Goal: Task Accomplishment & Management: Use online tool/utility

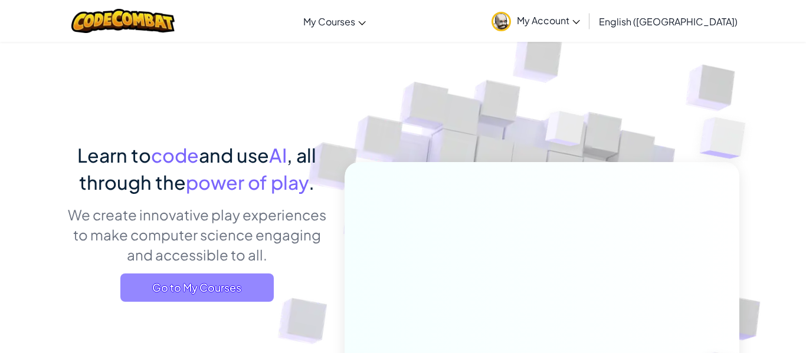
click at [163, 289] on span "Go to My Courses" at bounding box center [196, 288] width 153 height 28
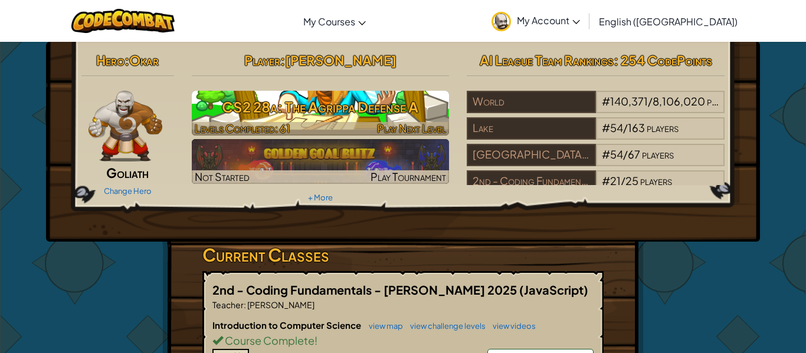
click at [323, 127] on div at bounding box center [321, 129] width 258 height 14
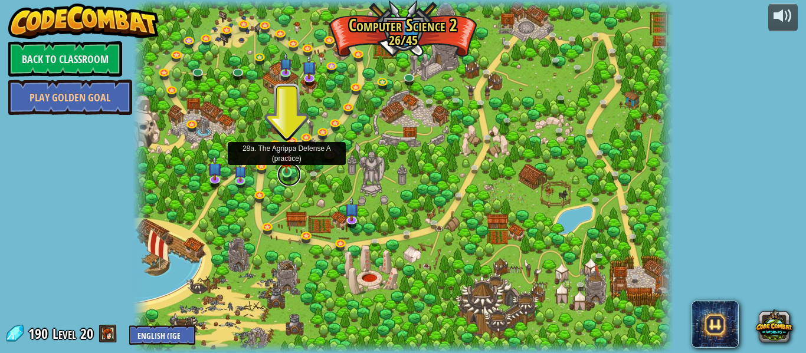
click at [287, 174] on link at bounding box center [289, 175] width 24 height 24
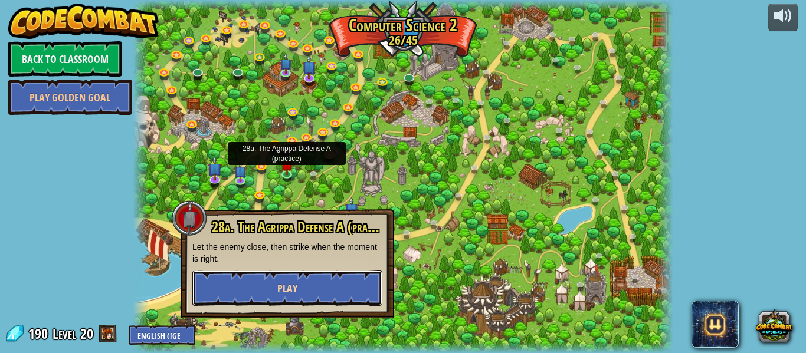
click at [281, 301] on button "Play" at bounding box center [287, 288] width 190 height 35
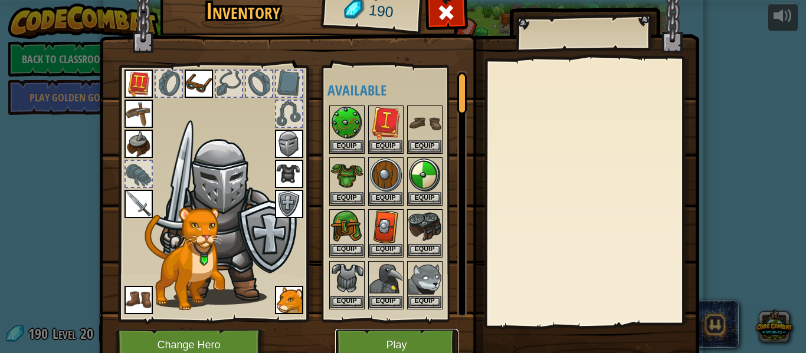
click at [376, 332] on button "Play" at bounding box center [396, 345] width 123 height 32
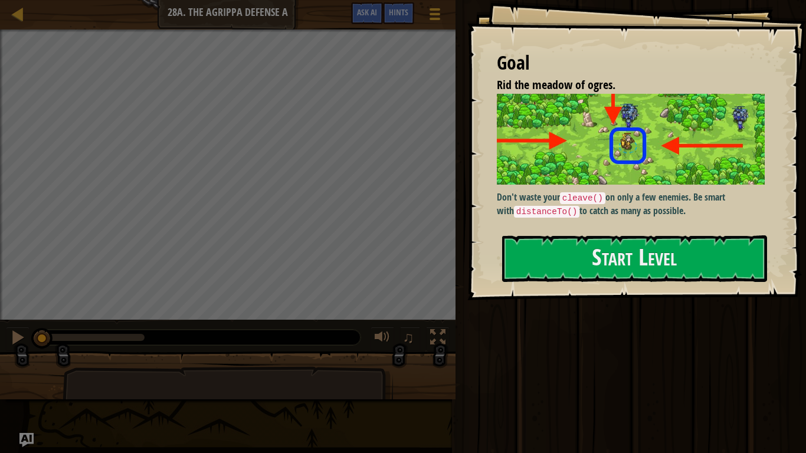
click at [625, 286] on div "Goal Rid the meadow of ogres. Don't waste your cleave() on only a few enemies. …" at bounding box center [636, 150] width 339 height 300
click at [623, 261] on button "Start Level" at bounding box center [634, 258] width 265 height 47
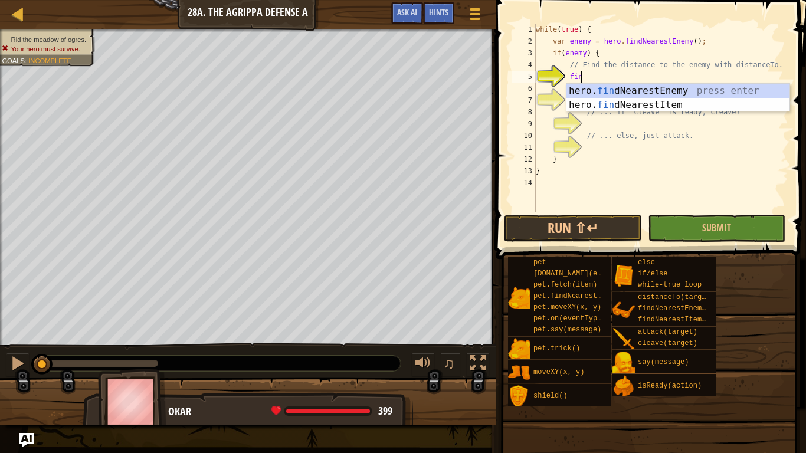
type textarea "find"
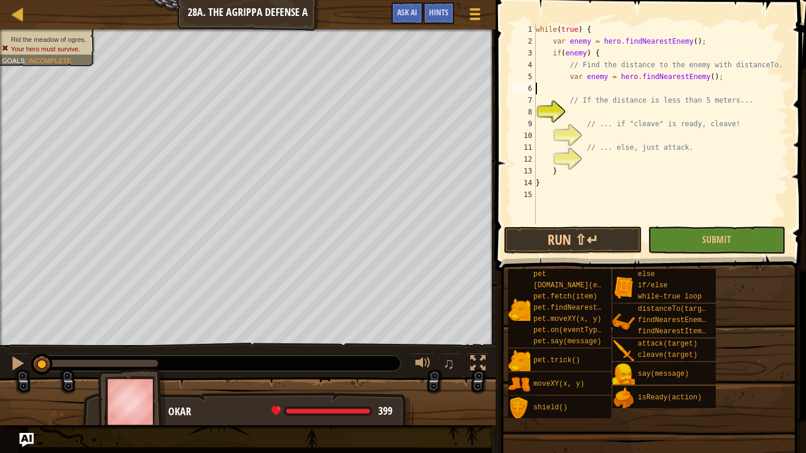
scroll to position [5, 0]
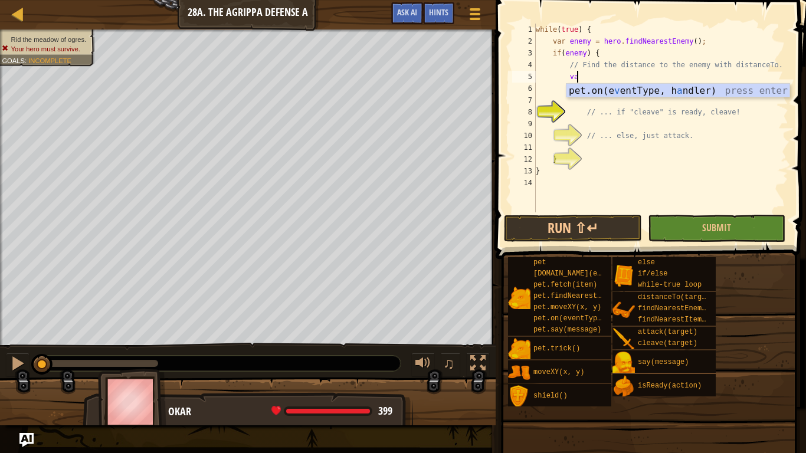
type textarea "v"
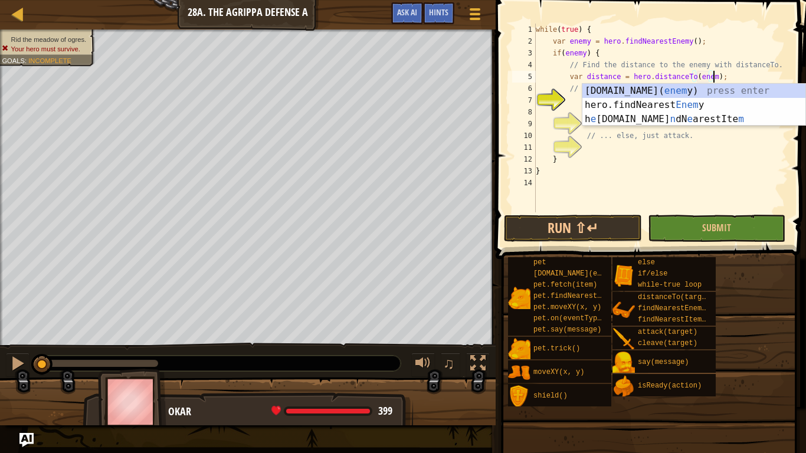
scroll to position [5, 27]
click at [657, 47] on div "while ( true ) { var enemy = hero . findNearestEnemy ( ) ; if ( enemy ) { // Fi…" at bounding box center [660, 130] width 255 height 212
type textarea "var enemy = hero.findNearestEnemy();"
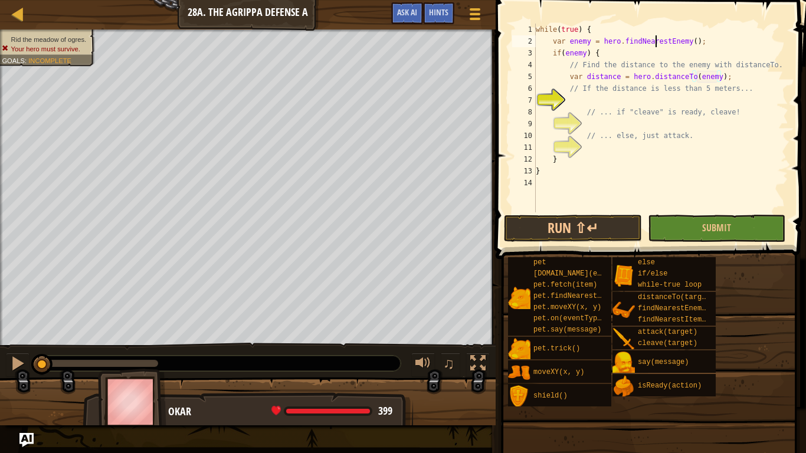
scroll to position [5, 23]
click at [688, 103] on div "while ( true ) { var enemy = hero . findNearestEnemy ( ) ; if ( enemy ) { // Fi…" at bounding box center [660, 130] width 255 height 212
click at [730, 81] on div "while ( true ) { var enemy = hero . findNearestEnemy ( ) ; if ( enemy ) { // Fi…" at bounding box center [660, 130] width 255 height 212
type textarea "var distance = hero.distanceTo(enemy);"
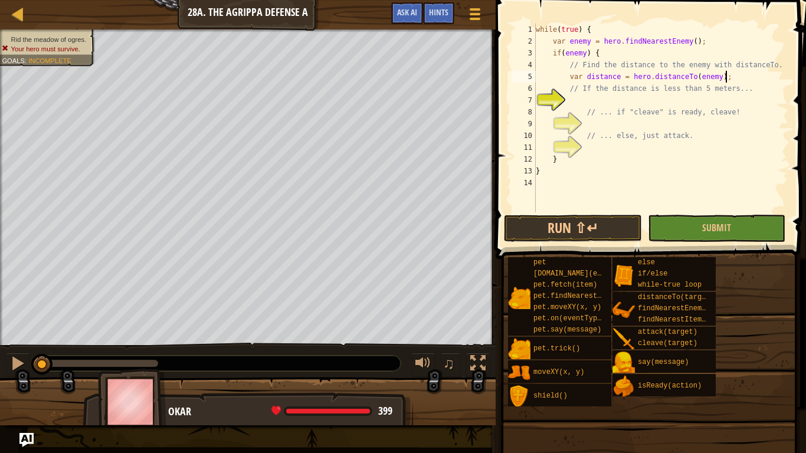
click at [667, 103] on div "while ( true ) { var enemy = hero . findNearestEnemy ( ) ; if ( enemy ) { // Fi…" at bounding box center [660, 130] width 255 height 212
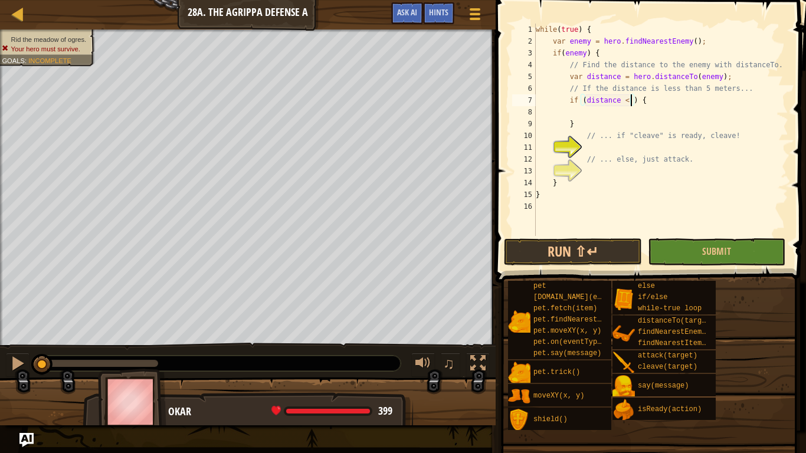
type textarea "if (distance < 5) {"
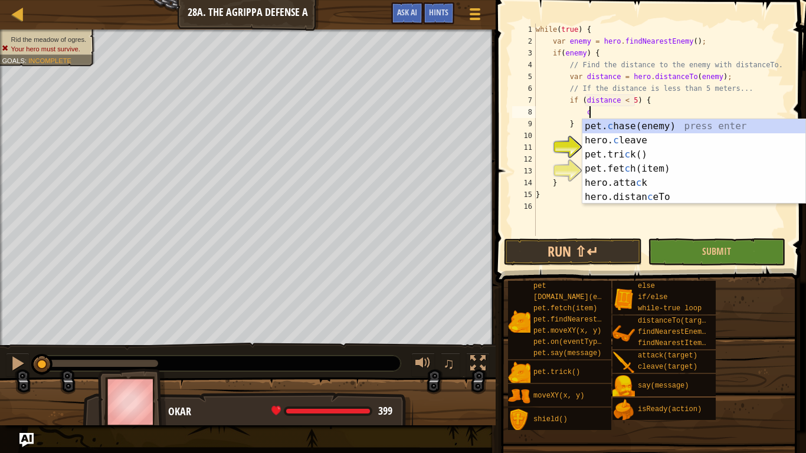
scroll to position [5, 8]
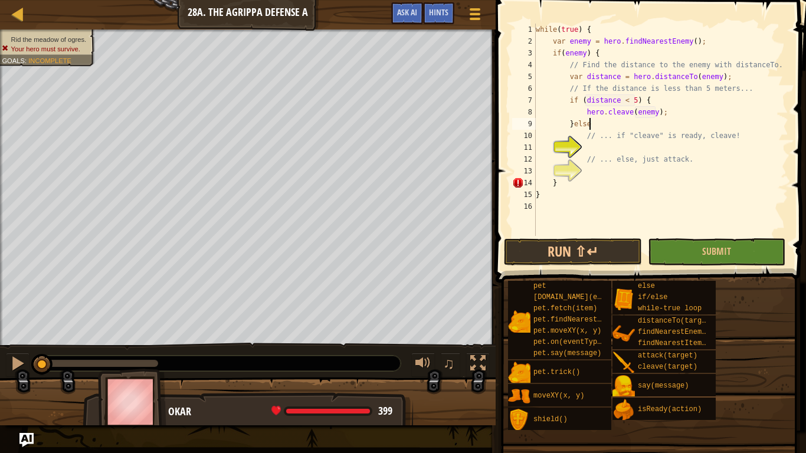
type textarea "}else{"
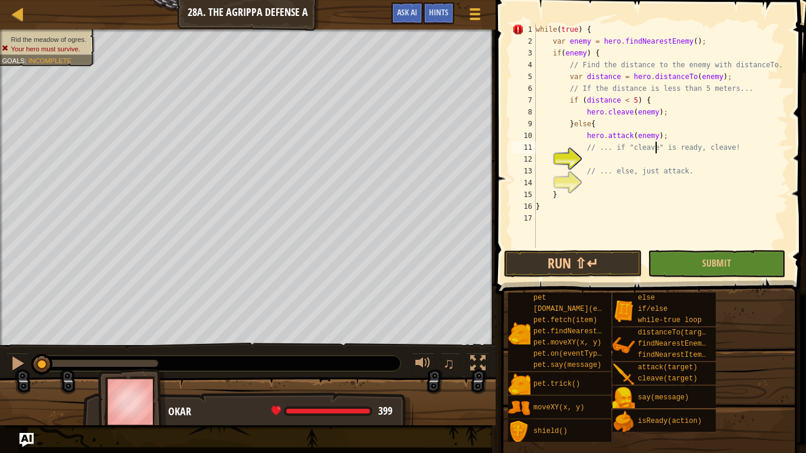
type textarea "hero.attack(enemy);"
type textarea "// ... if "cleave" is ready, cleave!"
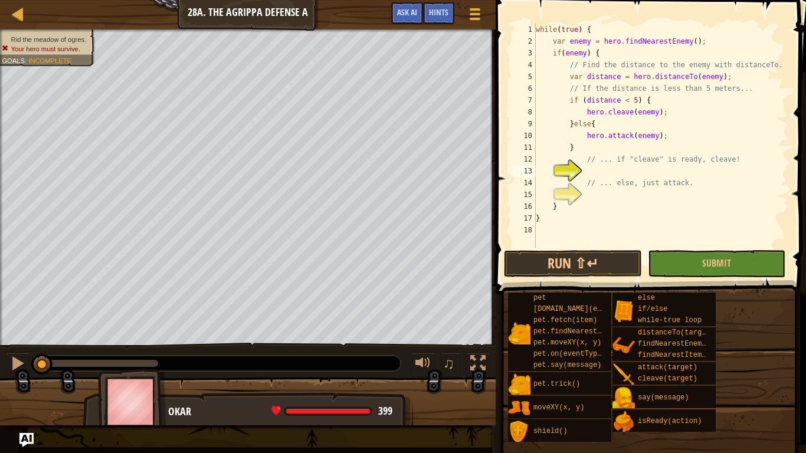
scroll to position [5, 6]
click at [668, 113] on div "while ( true ) { var enemy = hero . findNearestEnemy ( ) ; if ( enemy ) { // Fi…" at bounding box center [660, 148] width 255 height 248
type textarea "hero.cleave(enemy);"
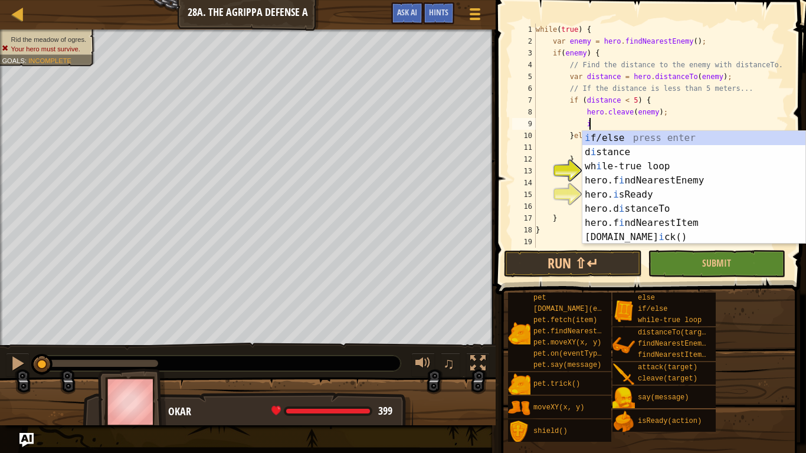
scroll to position [5, 8]
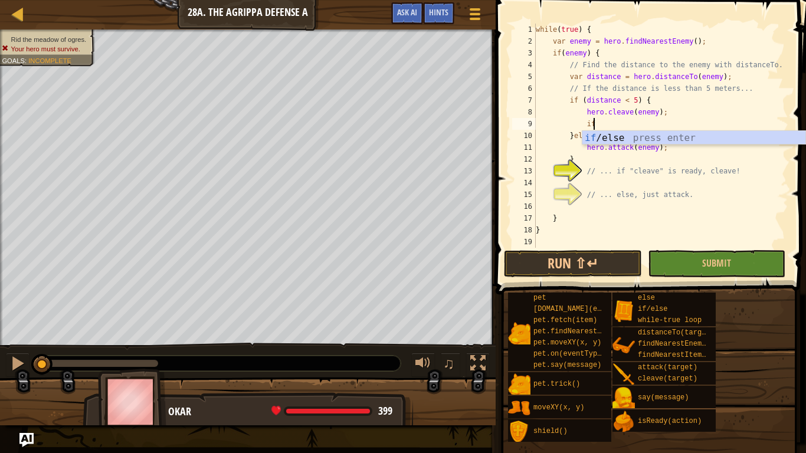
type textarea "if (enemy) {"
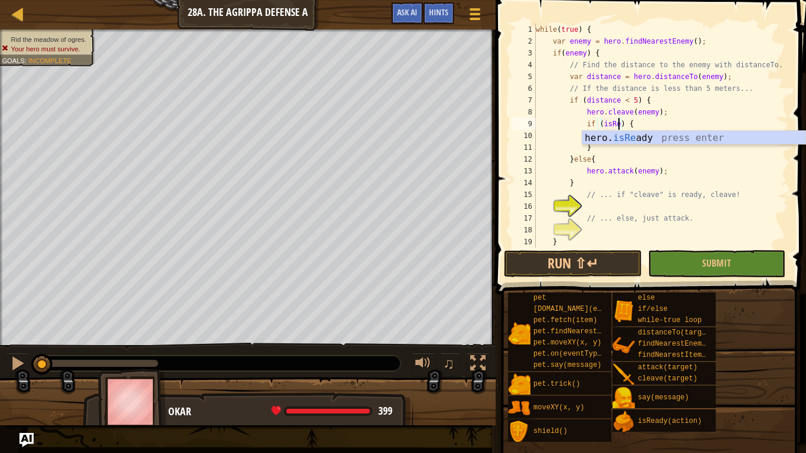
scroll to position [5, 12]
type textarea "if (hero.isReady("cleave")) {"
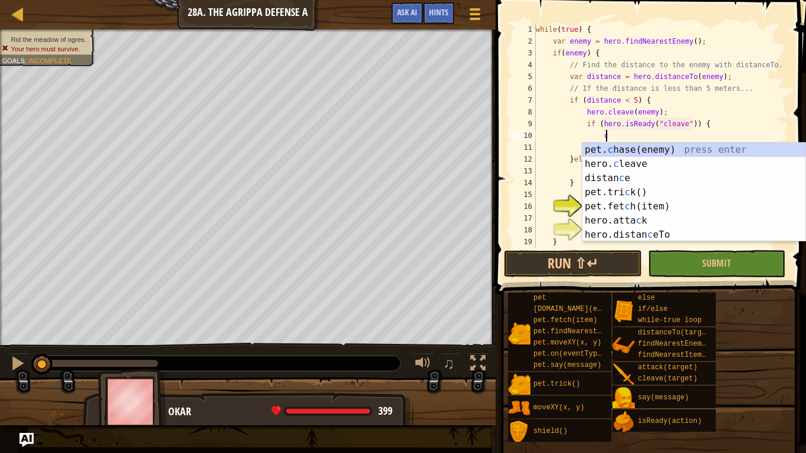
scroll to position [5, 10]
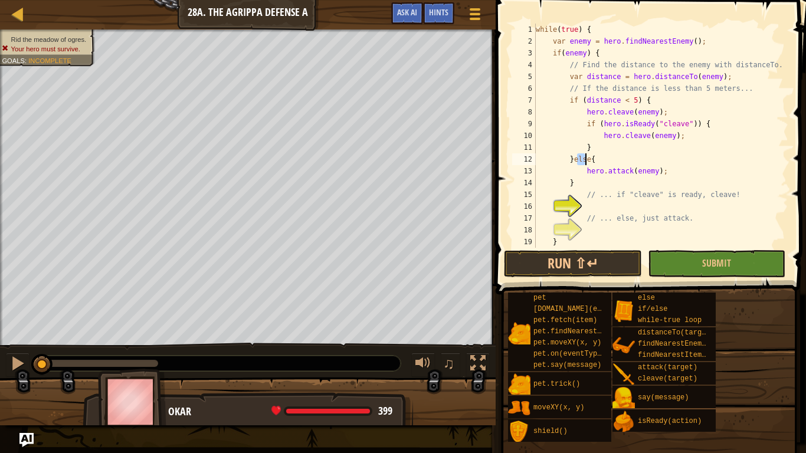
drag, startPoint x: 575, startPoint y: 162, endPoint x: 588, endPoint y: 165, distance: 13.2
click at [588, 165] on div "while ( true ) { var enemy = hero . findNearestEnemy ( ) ; if ( enemy ) { // Fi…" at bounding box center [660, 148] width 255 height 248
drag, startPoint x: 596, startPoint y: 163, endPoint x: 573, endPoint y: 164, distance: 23.0
click at [573, 164] on div "while ( true ) { var enemy = hero . findNearestEnemy ( ) ; if ( enemy ) { // Fi…" at bounding box center [660, 148] width 255 height 248
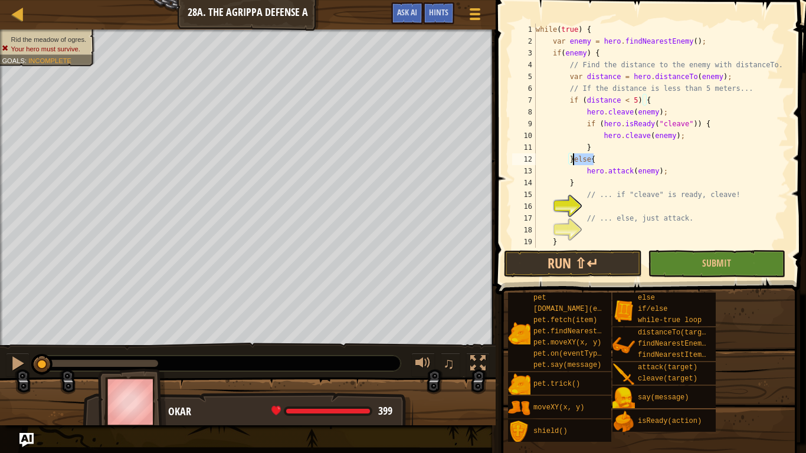
scroll to position [5, 5]
click at [599, 147] on div "while ( true ) { var enemy = hero . findNearestEnemy ( ) ; if ( enemy ) { // Fi…" at bounding box center [660, 148] width 255 height 248
type textarea "}else{"
click at [593, 266] on button "Run ⇧↵" at bounding box center [572, 263] width 137 height 27
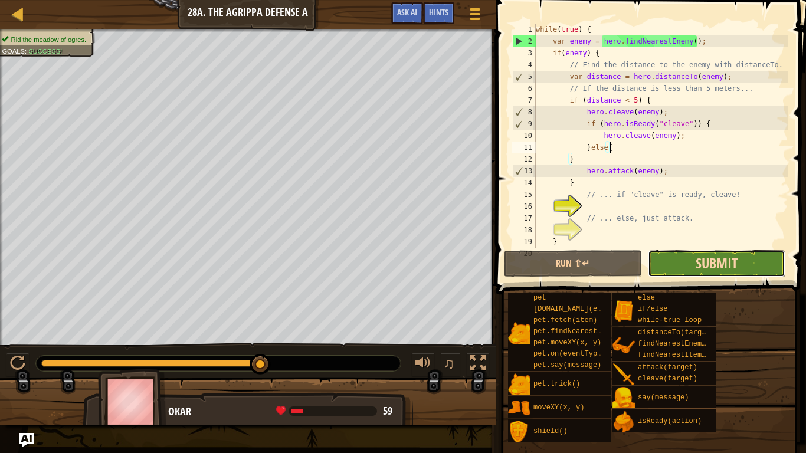
click at [702, 268] on span "Submit" at bounding box center [716, 263] width 42 height 19
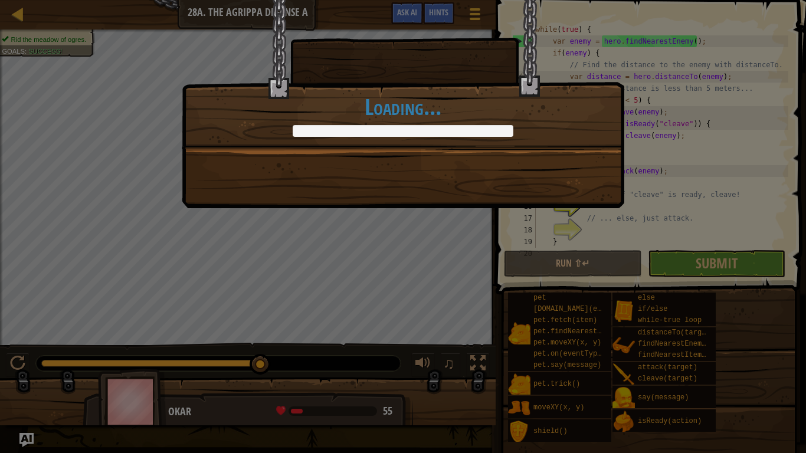
click at [237, 169] on div "Practice makes for perfect tactical superiority! +74 +74 Continue Loading..." at bounding box center [403, 104] width 442 height 208
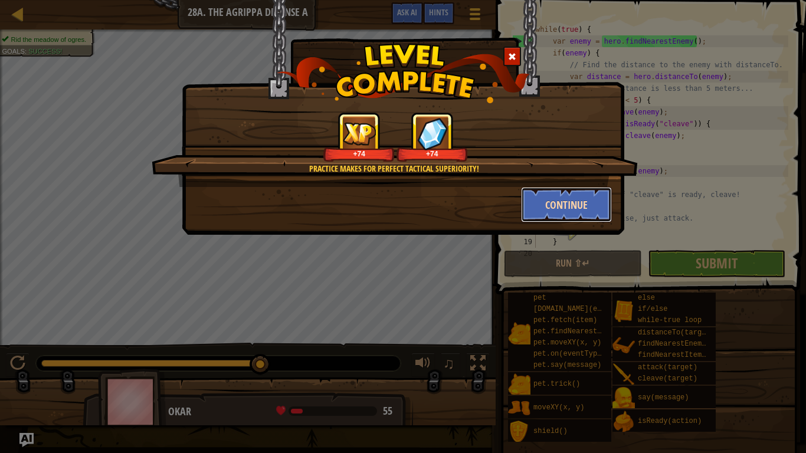
click at [564, 197] on button "Continue" at bounding box center [566, 204] width 91 height 35
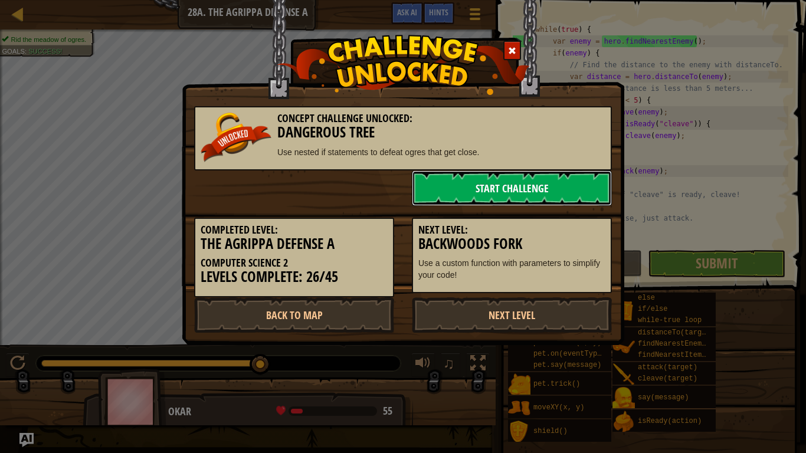
click at [561, 196] on link "Start Challenge" at bounding box center [512, 187] width 200 height 35
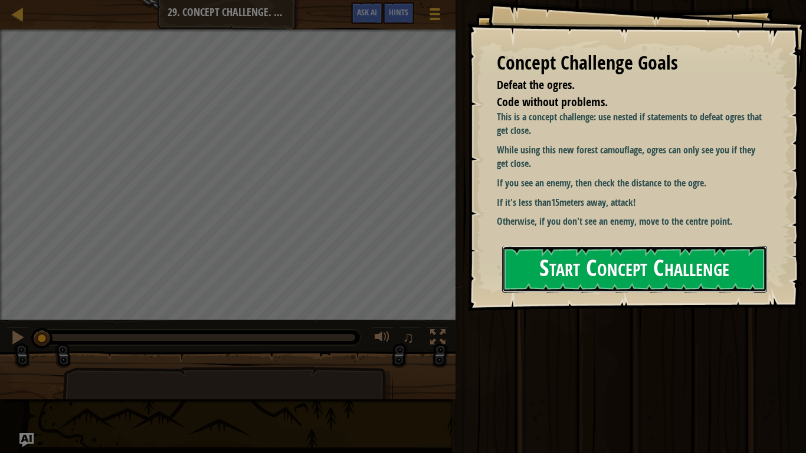
click at [597, 246] on button "Start Concept Challenge" at bounding box center [634, 269] width 265 height 47
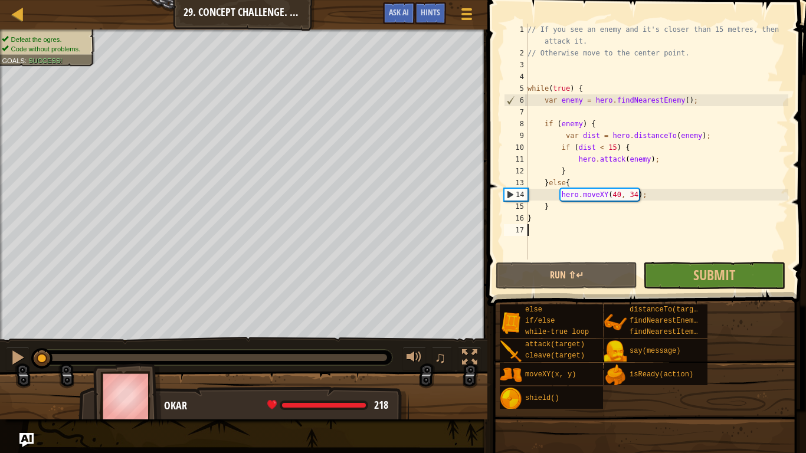
click at [652, 195] on div "// If you see an enemy and it's closer than 15 metres, then attack it. // Other…" at bounding box center [656, 159] width 263 height 271
type textarea "hero.moveXY(40, 34);"
click at [580, 267] on button "Run ⇧↵" at bounding box center [567, 275] width 142 height 27
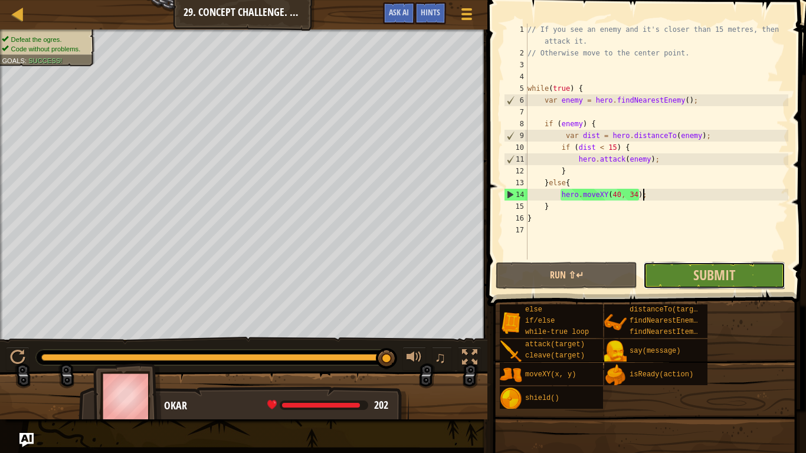
click at [687, 273] on button "Submit" at bounding box center [714, 275] width 142 height 27
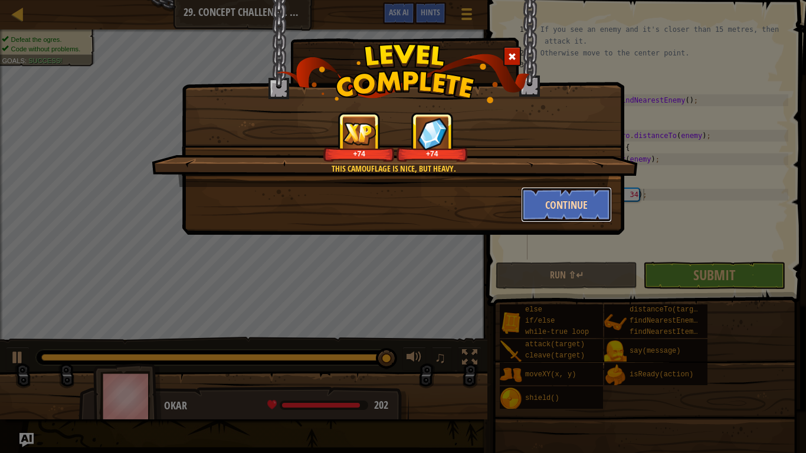
click at [570, 214] on button "Continue" at bounding box center [566, 204] width 91 height 35
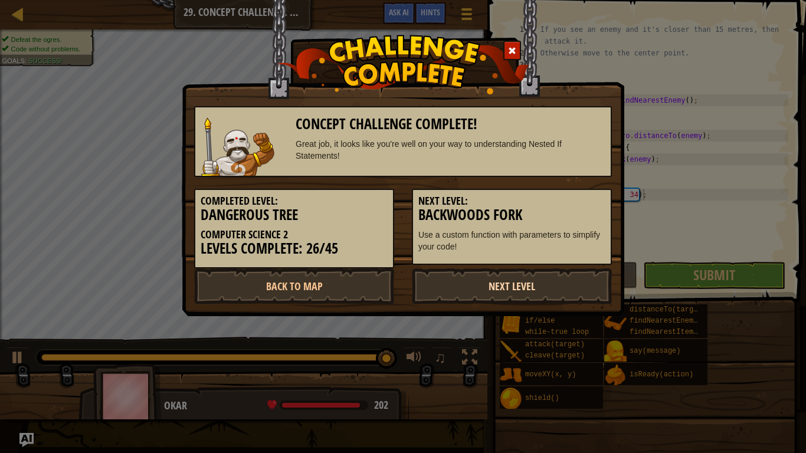
click at [458, 285] on link "Next Level" at bounding box center [512, 285] width 200 height 35
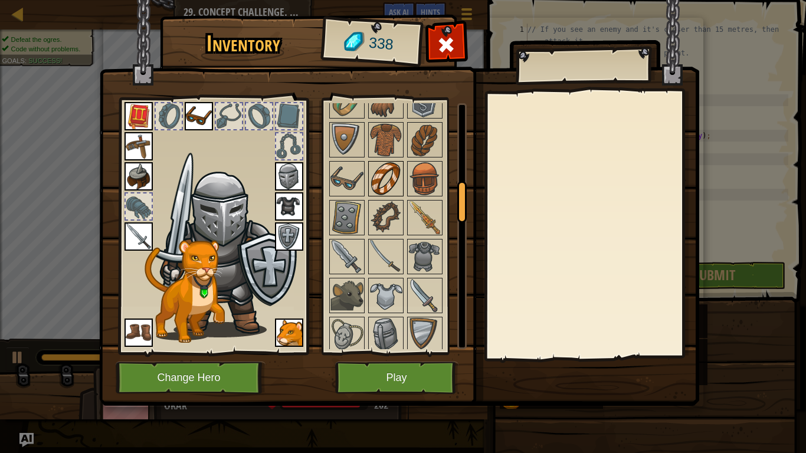
scroll to position [474, 0]
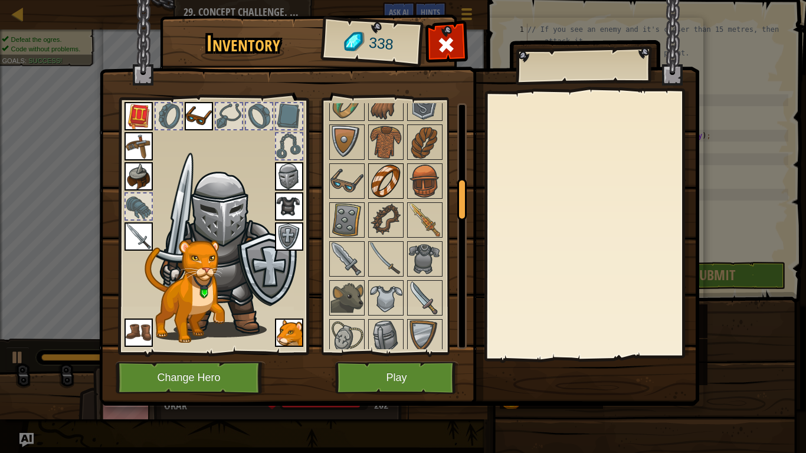
click at [369, 168] on img at bounding box center [385, 181] width 33 height 33
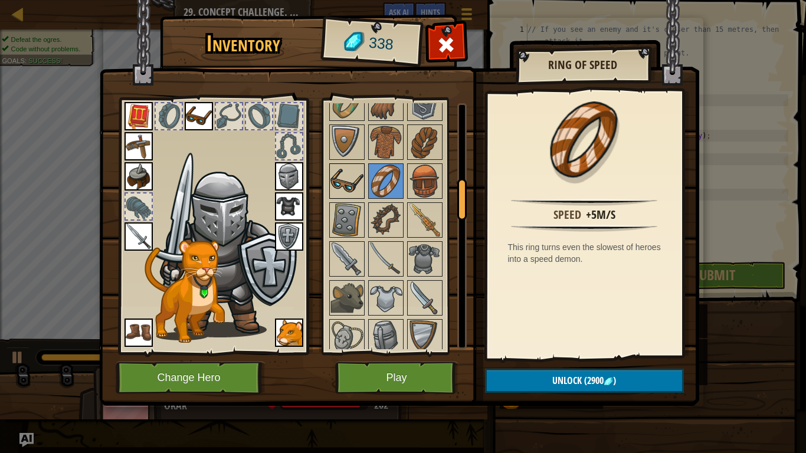
click at [346, 176] on img at bounding box center [346, 181] width 33 height 33
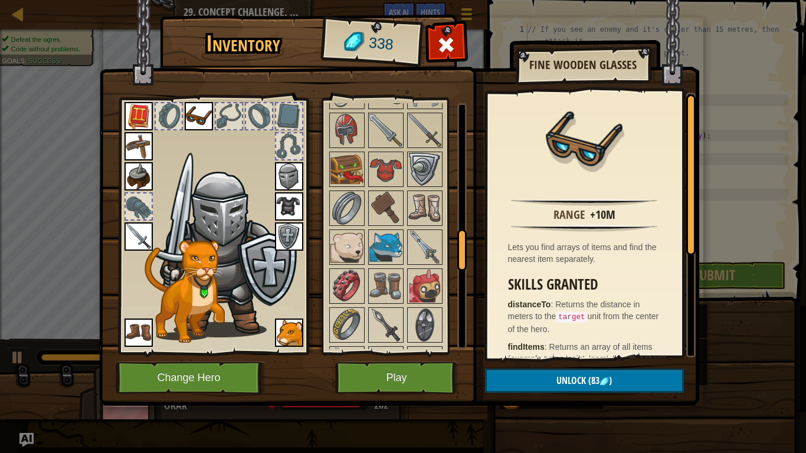
scroll to position [803, 0]
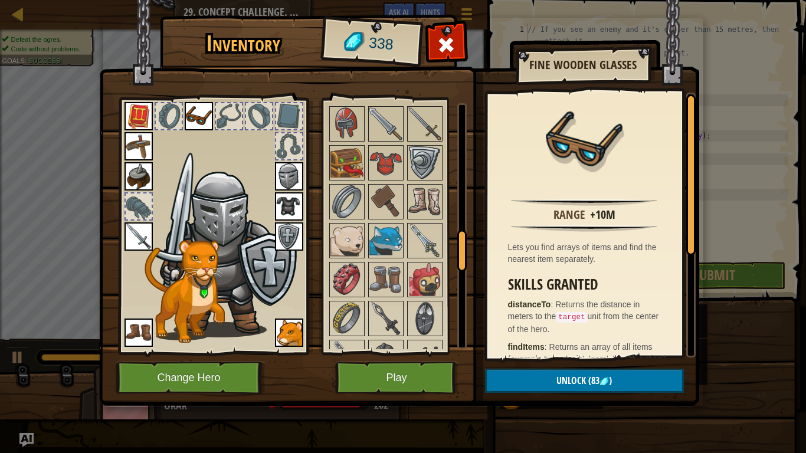
click at [189, 113] on img at bounding box center [199, 116] width 28 height 28
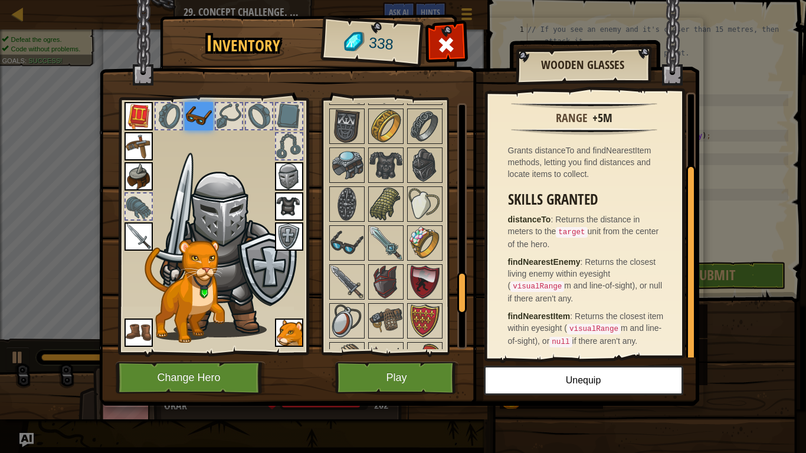
scroll to position [1075, 0]
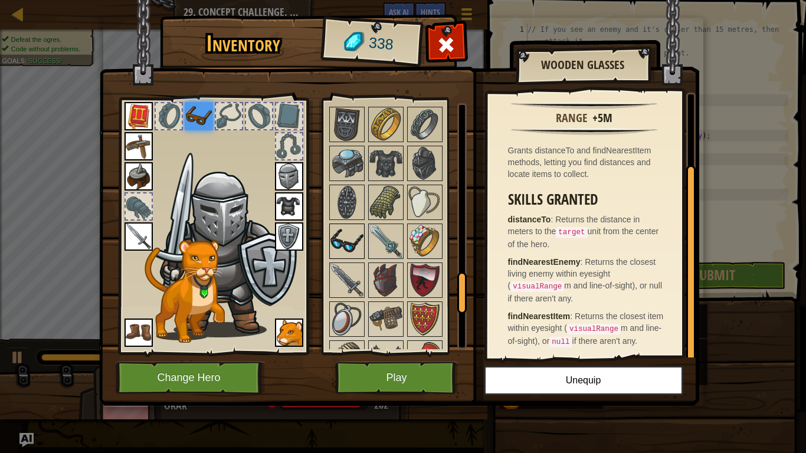
click at [337, 251] on img at bounding box center [346, 241] width 33 height 33
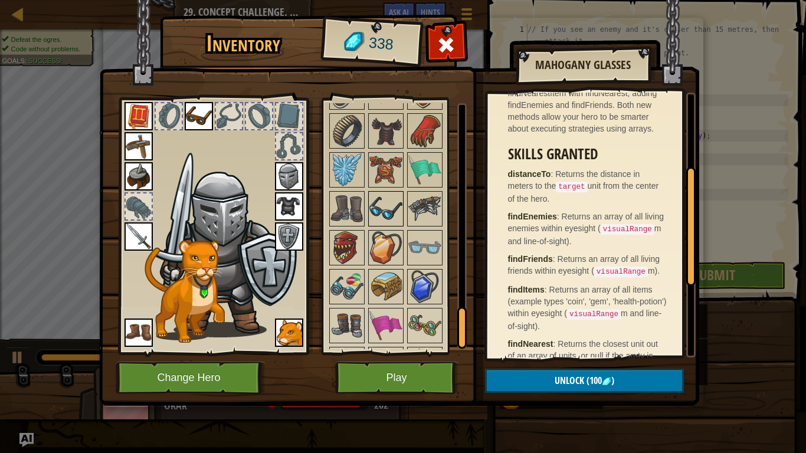
scroll to position [1304, 0]
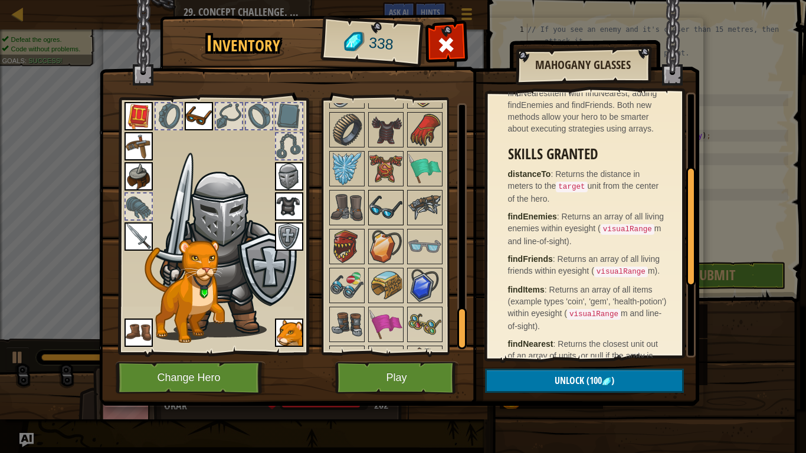
click at [376, 215] on img at bounding box center [385, 207] width 33 height 33
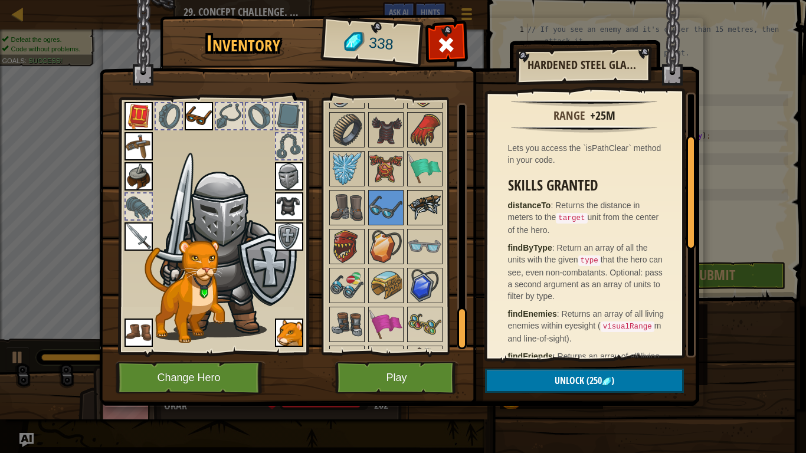
scroll to position [1337, 0]
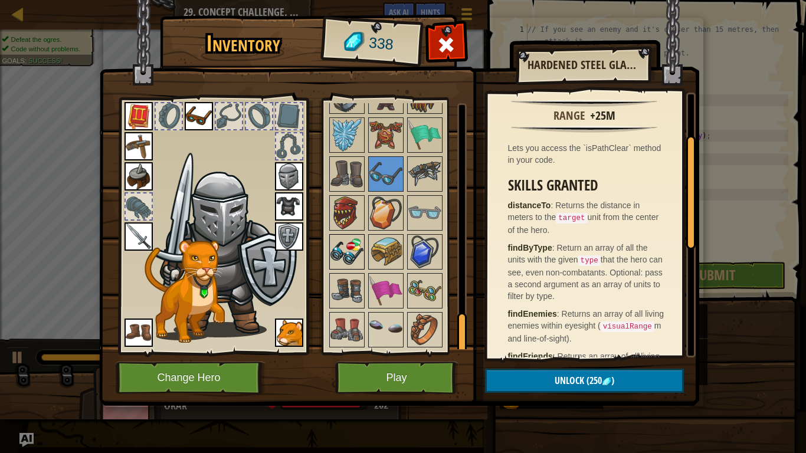
click at [359, 248] on img at bounding box center [346, 251] width 33 height 33
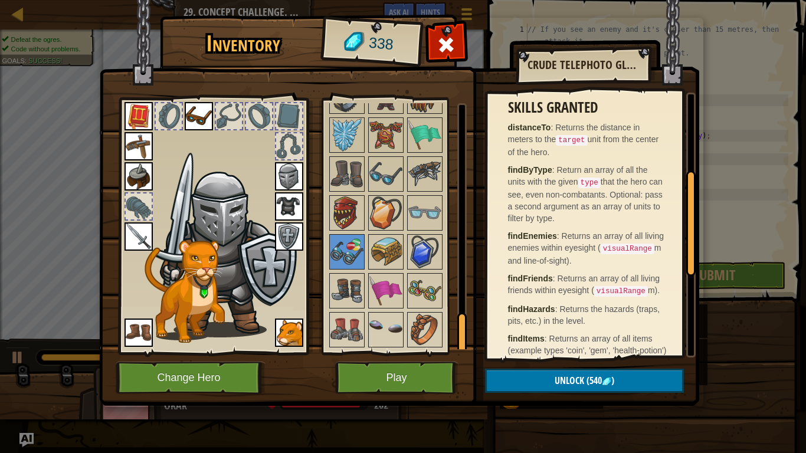
scroll to position [202, 0]
click at [207, 124] on img at bounding box center [199, 116] width 28 height 28
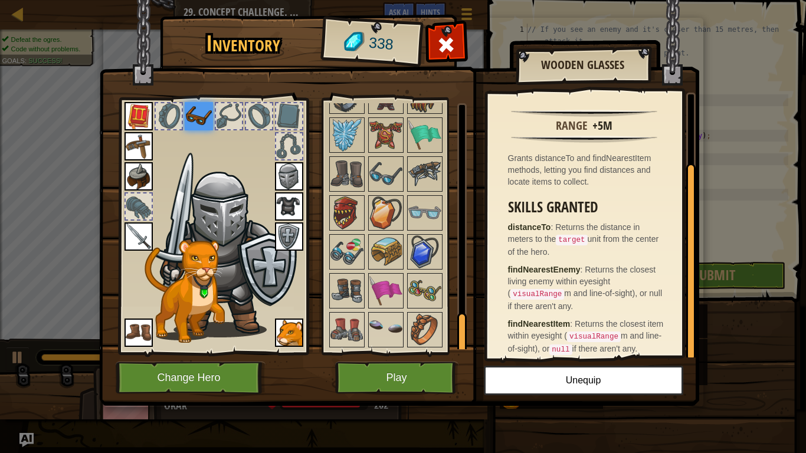
scroll to position [97, 0]
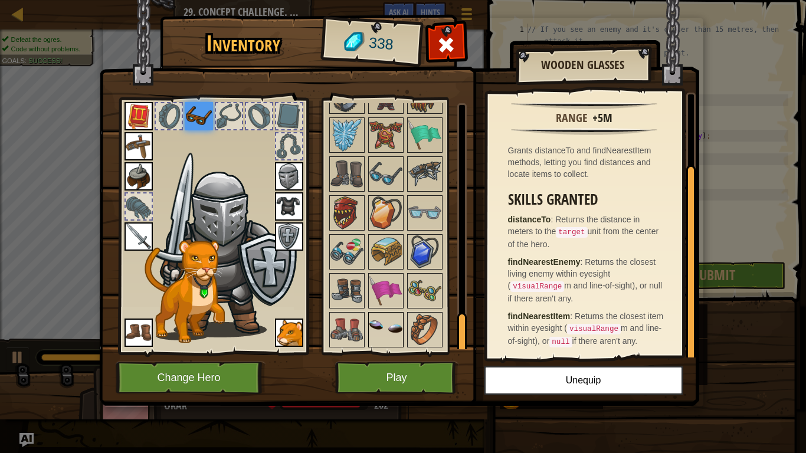
click at [383, 326] on img at bounding box center [385, 329] width 33 height 33
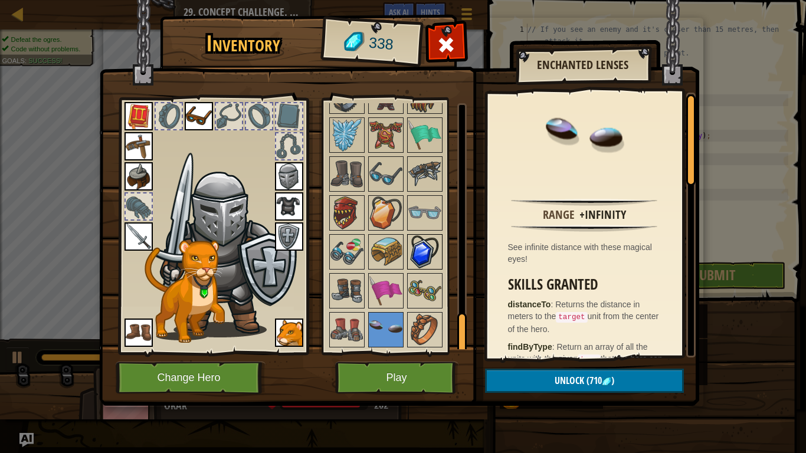
click at [421, 260] on img at bounding box center [424, 251] width 33 height 33
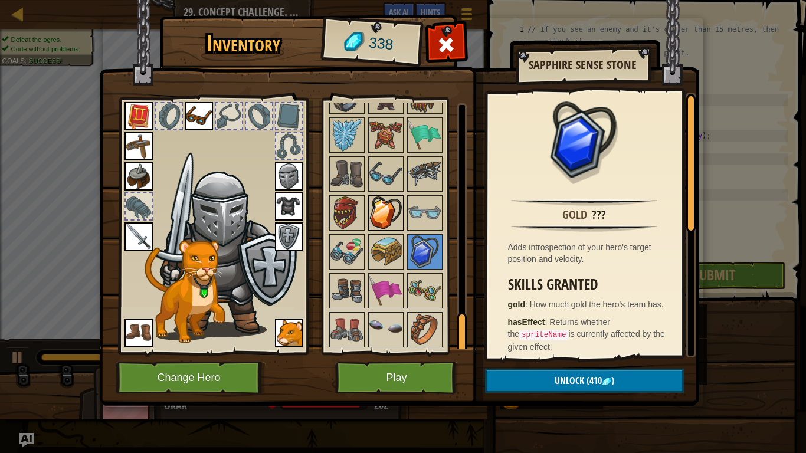
click at [389, 211] on img at bounding box center [385, 212] width 33 height 33
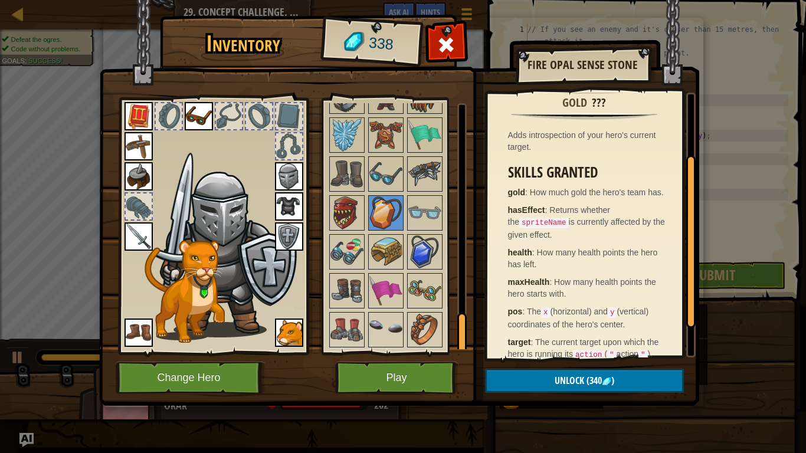
scroll to position [118, 0]
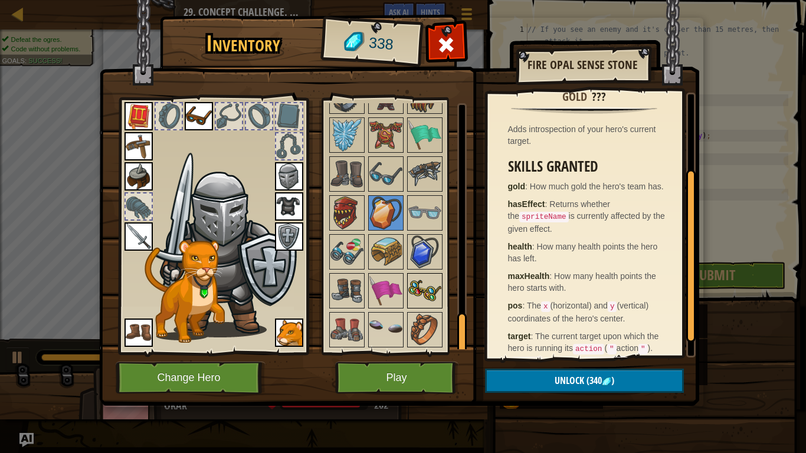
click at [429, 273] on div at bounding box center [424, 290] width 35 height 35
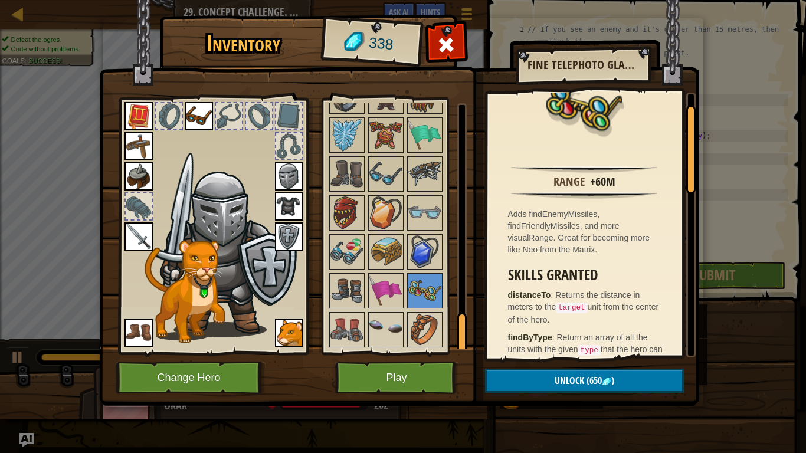
scroll to position [0, 0]
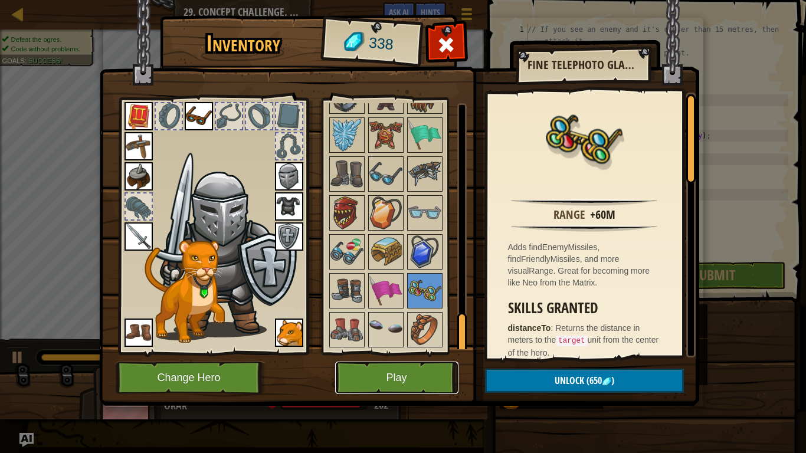
click at [409, 353] on button "Play" at bounding box center [396, 378] width 123 height 32
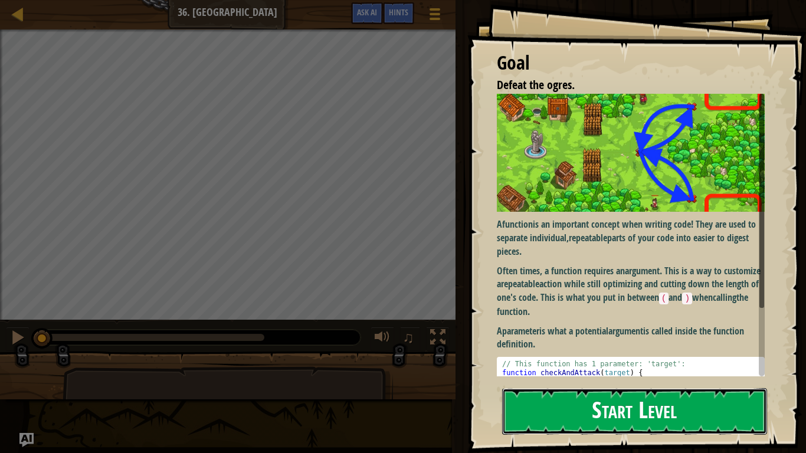
click at [575, 353] on button "Start Level" at bounding box center [634, 411] width 265 height 47
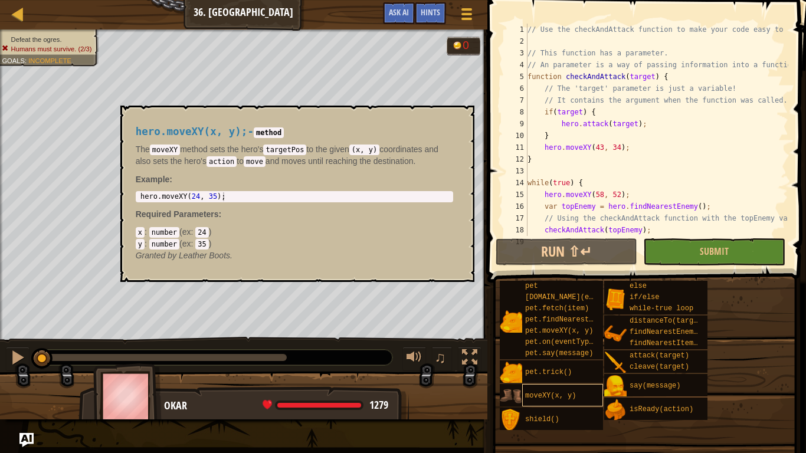
scroll to position [153, 0]
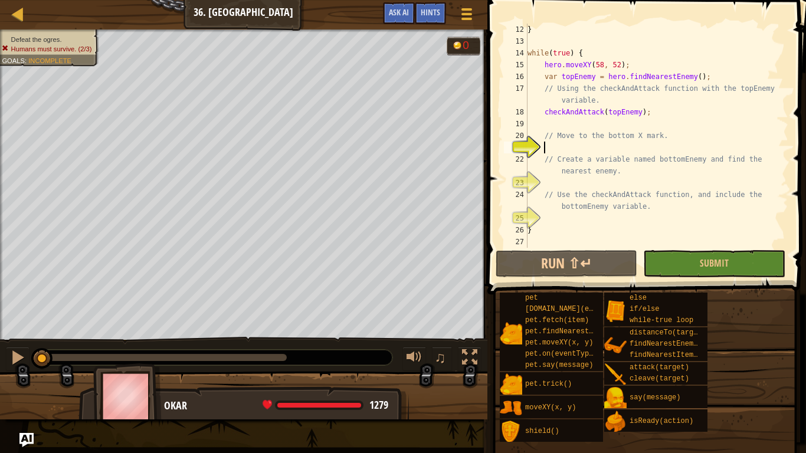
click at [563, 146] on div "} while ( true ) { hero . moveXY ( 58 , 52 ) ; var topEnemy = hero . findNeares…" at bounding box center [656, 148] width 263 height 248
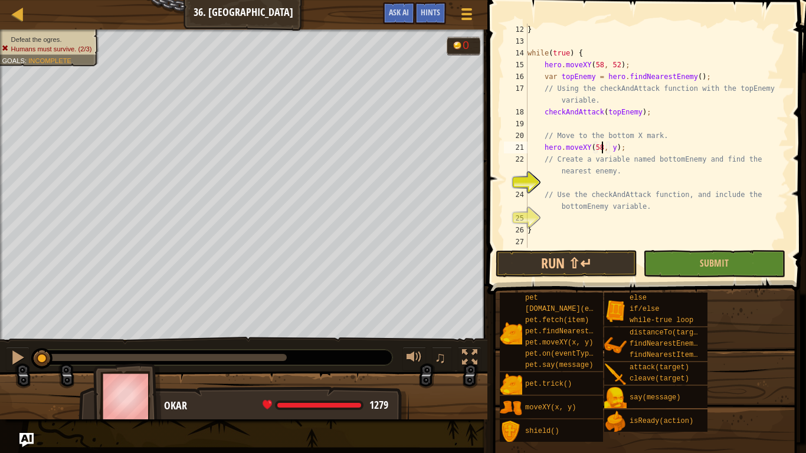
scroll to position [5, 11]
type textarea "hero.moveXY(58, 16);"
click at [572, 181] on div "} while ( true ) { hero . moveXY ( 58 , 52 ) ; var topEnemy = hero . findNeares…" at bounding box center [656, 148] width 263 height 248
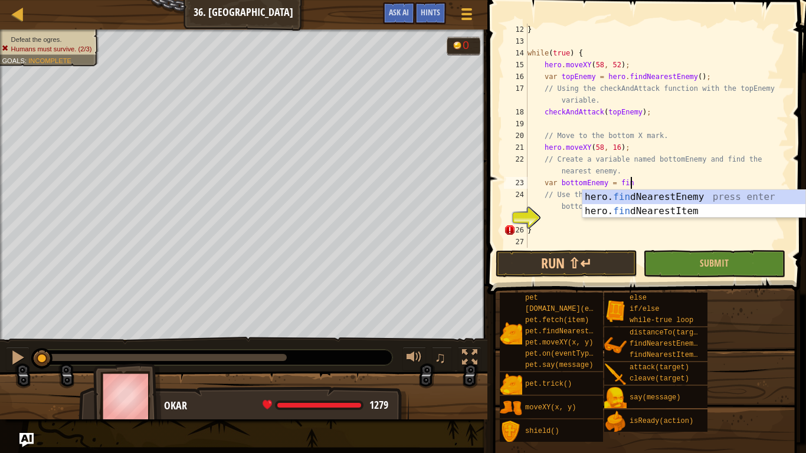
type textarea "var bottomEnemy = find"
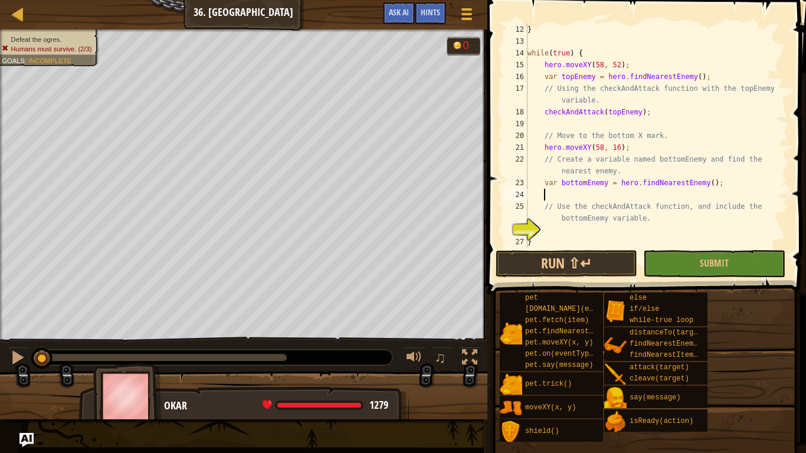
type textarea "// Use the checkAndAttack function, and include the bottomEnemy variable."
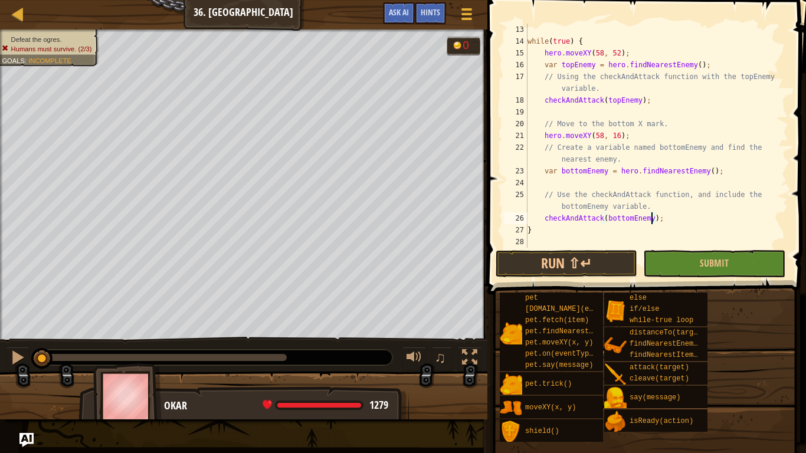
scroll to position [5, 18]
type textarea "checkAndAttack(bottomEnemy);"
click at [598, 260] on button "Run ⇧↵" at bounding box center [567, 263] width 142 height 27
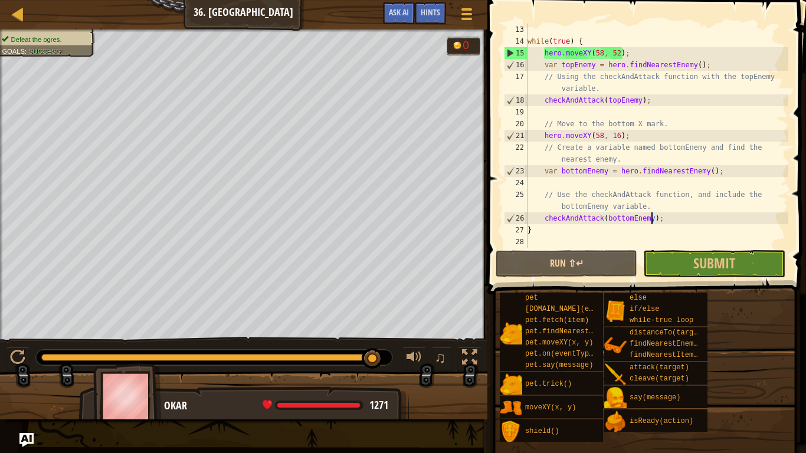
click at [726, 245] on div "while ( true ) { hero . moveXY ( 58 , 52 ) ; var topEnemy = hero . findNearestE…" at bounding box center [656, 148] width 263 height 248
click at [722, 248] on span at bounding box center [648, 130] width 328 height 329
click at [721, 250] on button "Submit" at bounding box center [714, 263] width 142 height 27
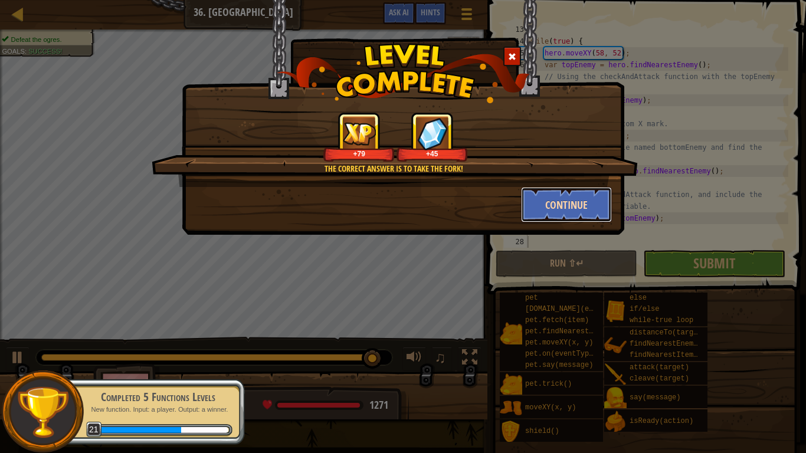
click at [551, 210] on button "Continue" at bounding box center [566, 204] width 91 height 35
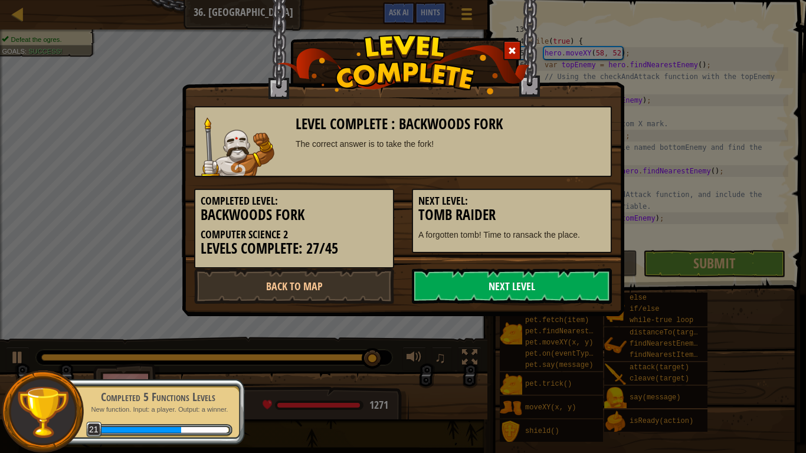
click at [527, 273] on link "Next Level" at bounding box center [512, 285] width 200 height 35
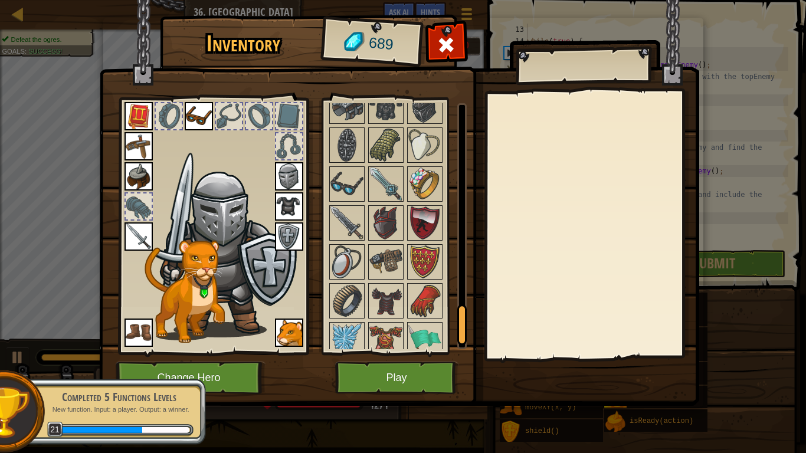
scroll to position [1376, 0]
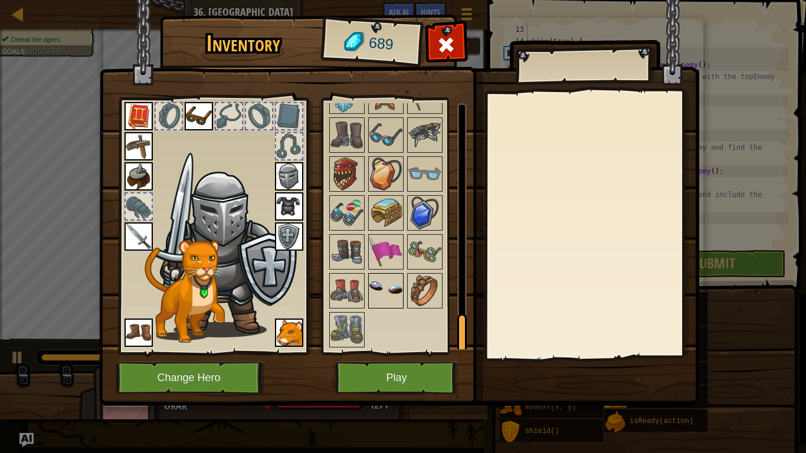
click at [386, 290] on img at bounding box center [385, 290] width 33 height 33
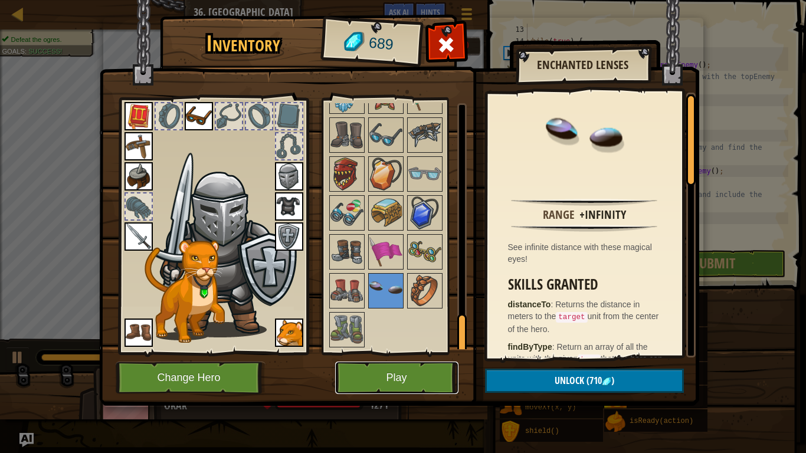
click at [369, 353] on button "Play" at bounding box center [396, 378] width 123 height 32
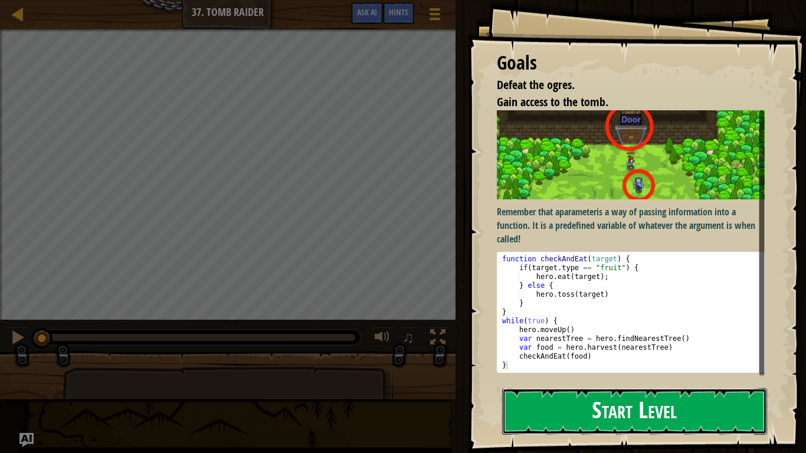
click at [593, 353] on button "Start Level" at bounding box center [634, 411] width 265 height 47
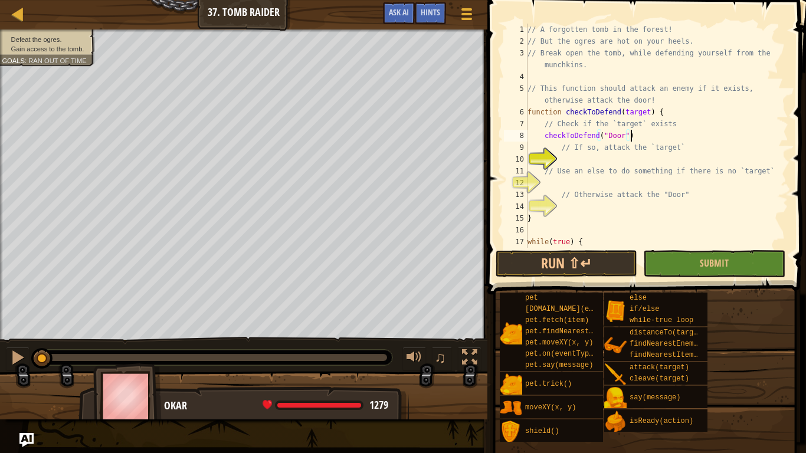
scroll to position [5, 15]
click at [596, 139] on div "// A forgotten tomb in the forest! // But the ogres are hot on your heels. // B…" at bounding box center [656, 148] width 263 height 248
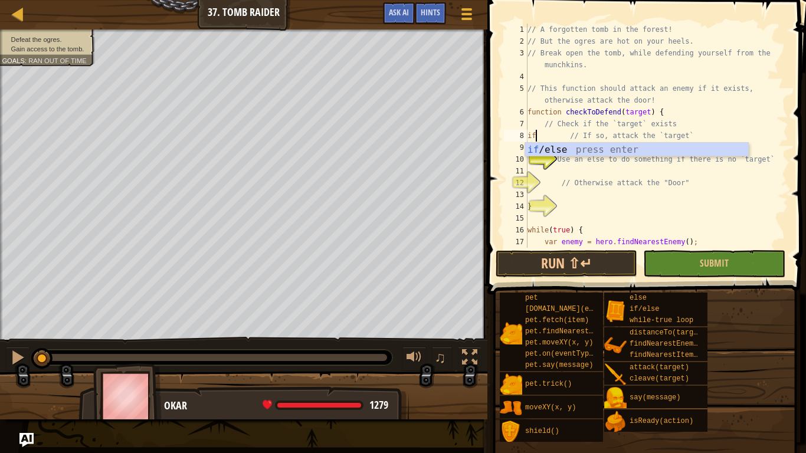
scroll to position [5, 1]
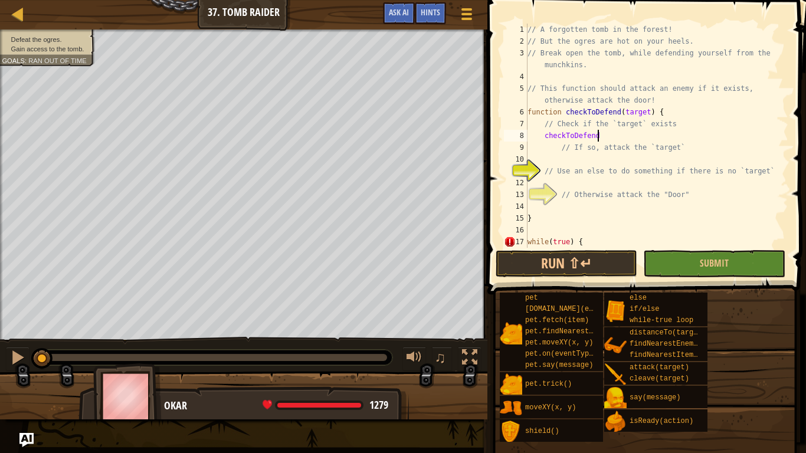
type textarea "checkT"
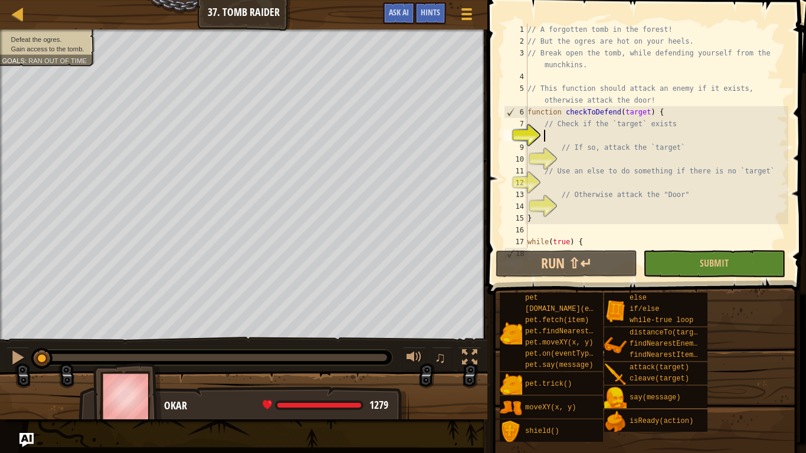
click at [608, 140] on div "// A forgotten tomb in the forest! // But the ogres are hot on your heels. // B…" at bounding box center [656, 148] width 263 height 248
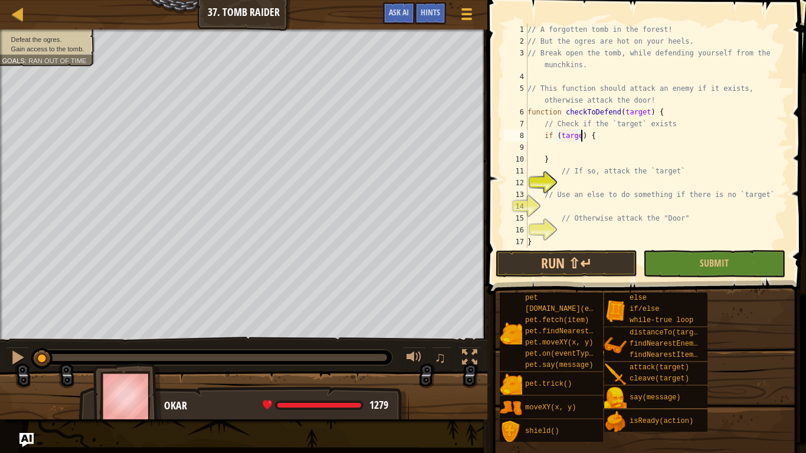
type textarea "if (target) {"
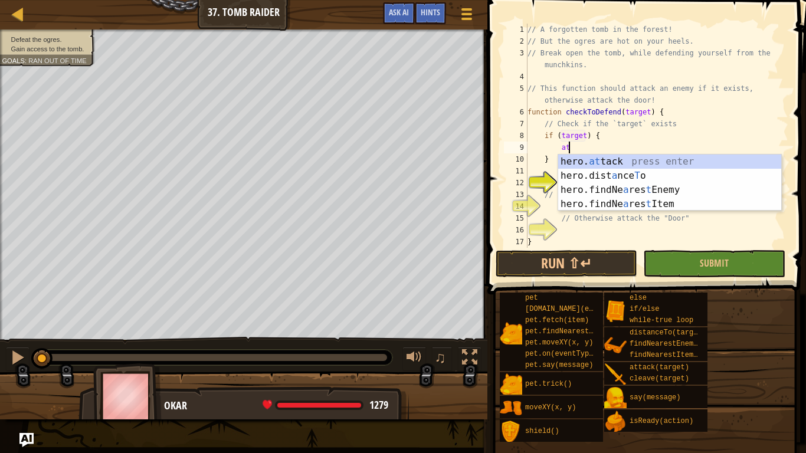
type textarea "a"
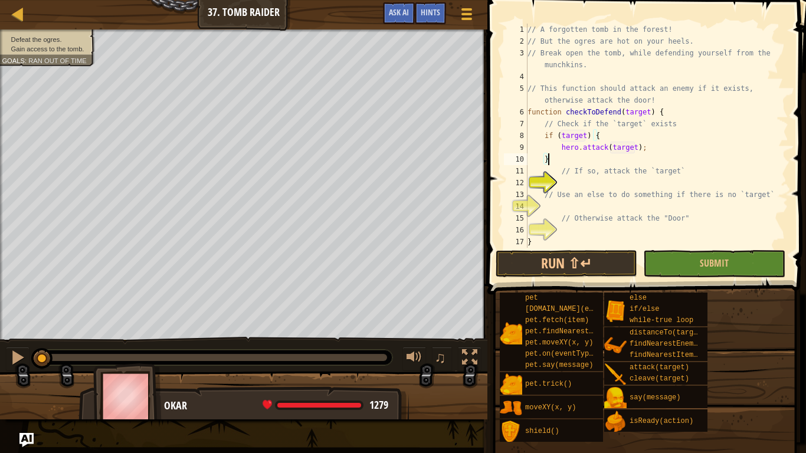
scroll to position [5, 2]
type textarea "// If so, attack the `target`"
type textarea "}else{"
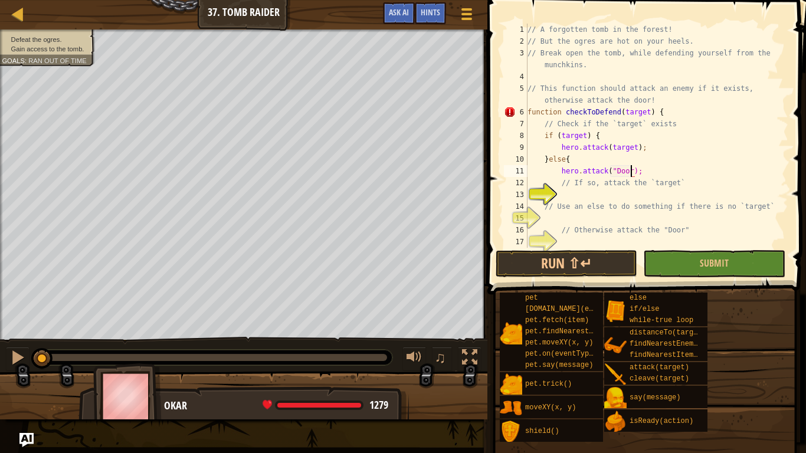
scroll to position [5, 15]
type textarea "hero.attack("Door");"
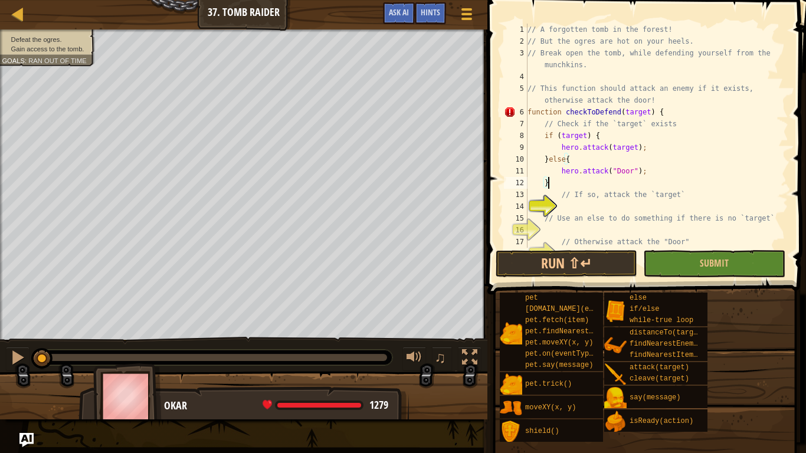
scroll to position [5, 5]
click at [583, 263] on button "Run ⇧↵" at bounding box center [567, 263] width 142 height 27
type textarea "}"
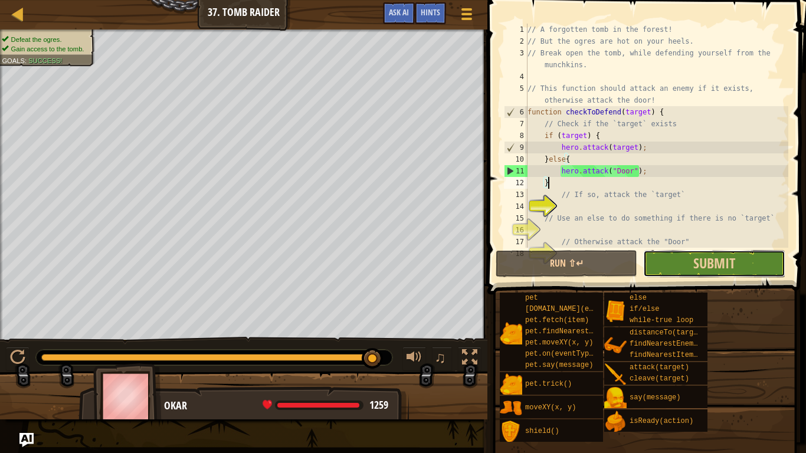
click at [697, 274] on button "Submit" at bounding box center [714, 263] width 142 height 27
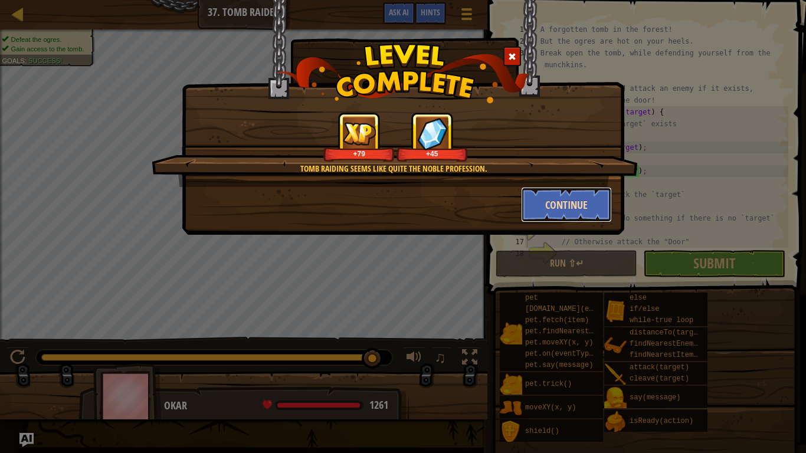
click at [581, 196] on button "Continue" at bounding box center [566, 204] width 91 height 35
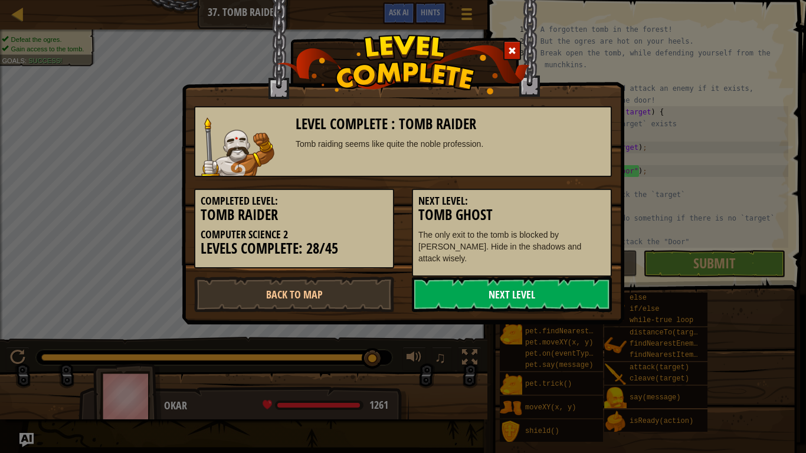
click at [543, 277] on link "Next Level" at bounding box center [512, 294] width 200 height 35
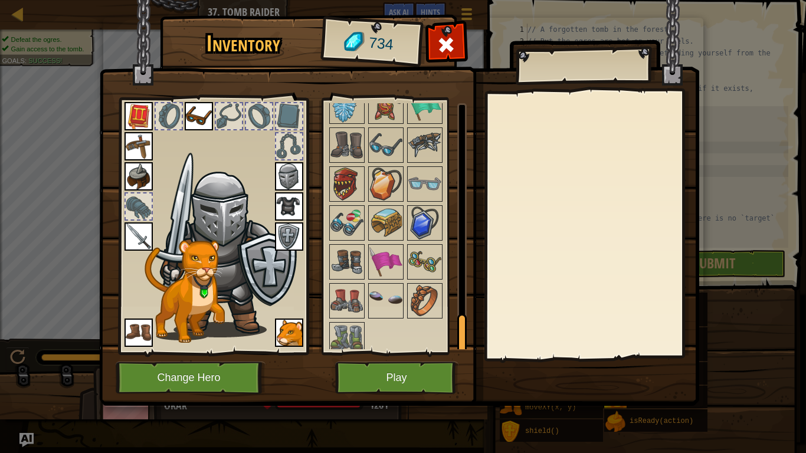
scroll to position [1376, 0]
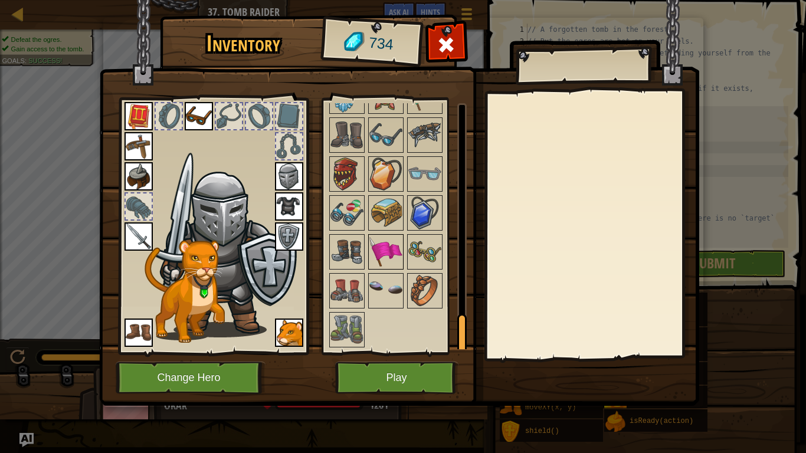
click at [395, 248] on img at bounding box center [385, 251] width 33 height 33
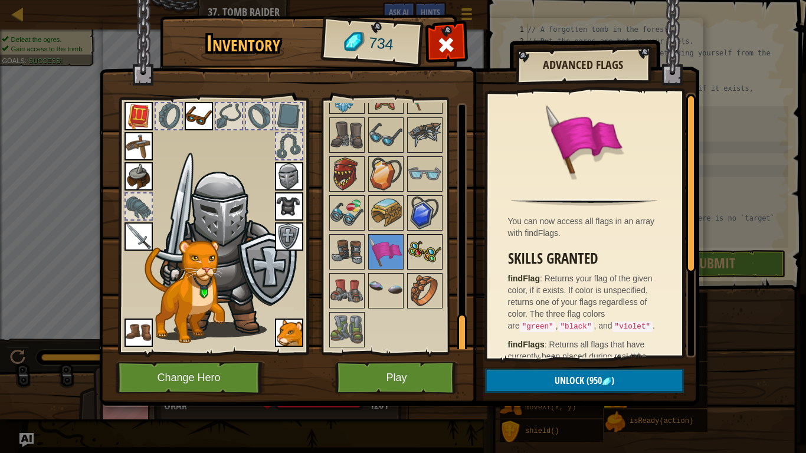
click at [409, 248] on img at bounding box center [424, 251] width 33 height 33
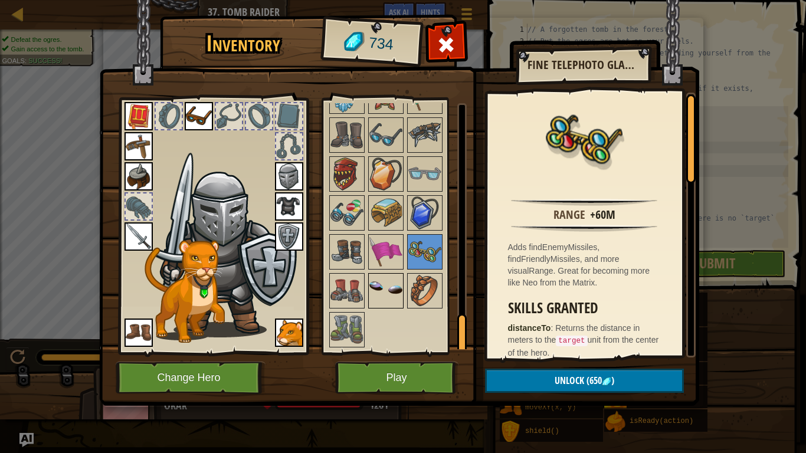
click at [369, 296] on img at bounding box center [385, 290] width 33 height 33
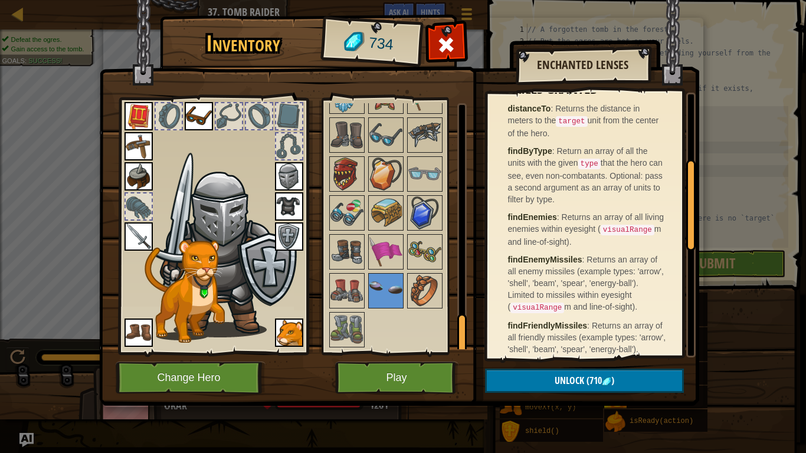
scroll to position [207, 0]
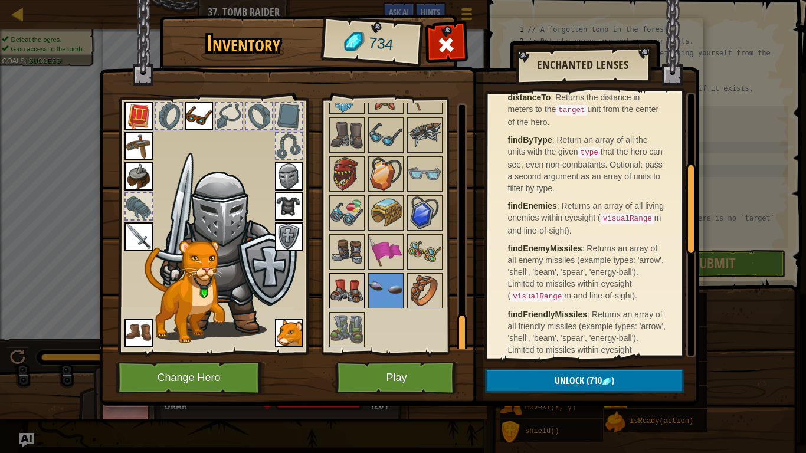
click at [347, 300] on img at bounding box center [346, 290] width 33 height 33
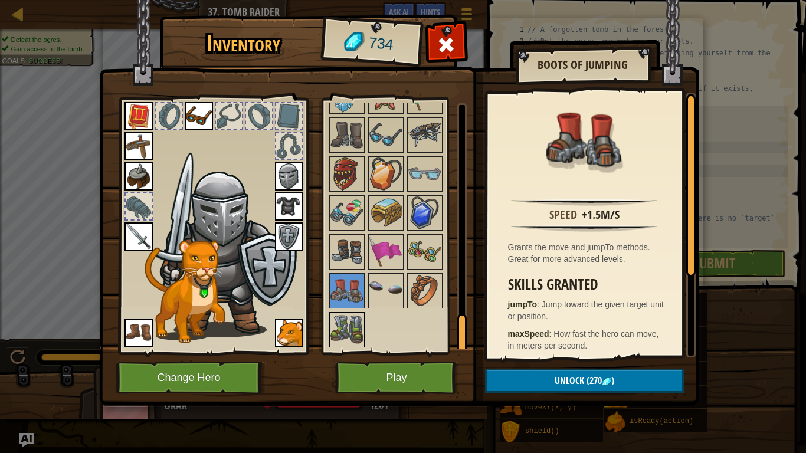
click at [345, 323] on img at bounding box center [346, 329] width 33 height 33
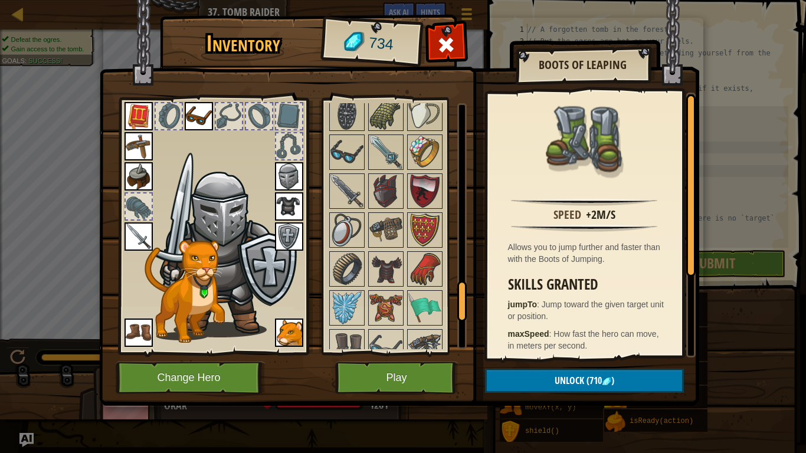
scroll to position [1159, 0]
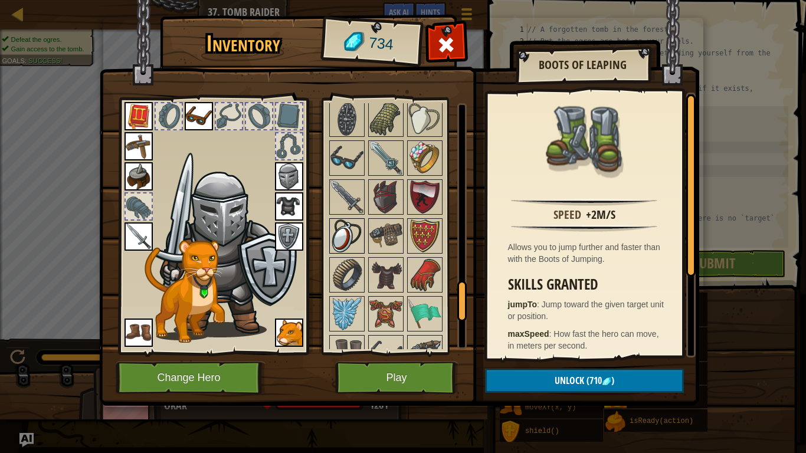
click at [356, 228] on img at bounding box center [346, 235] width 33 height 33
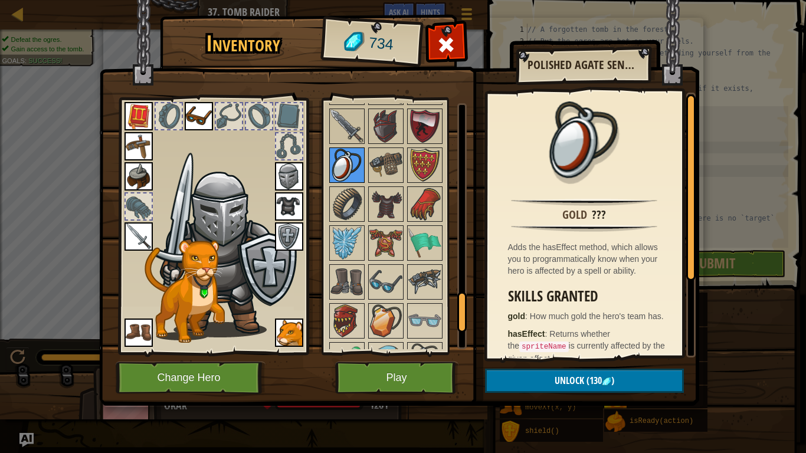
scroll to position [1232, 0]
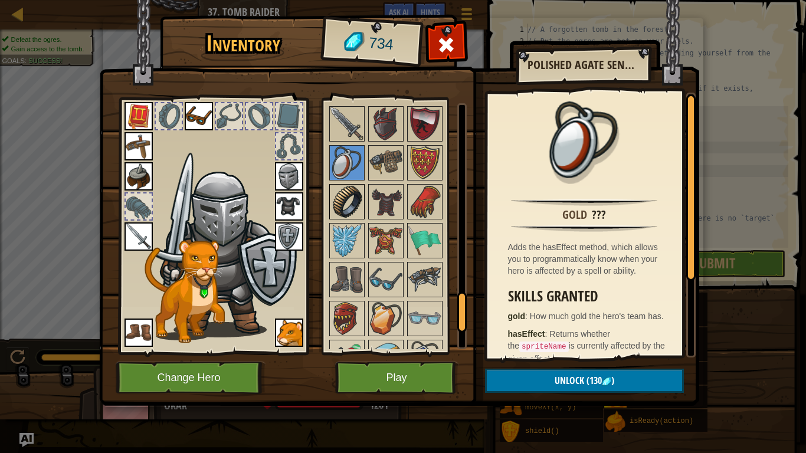
click at [356, 208] on img at bounding box center [346, 201] width 33 height 33
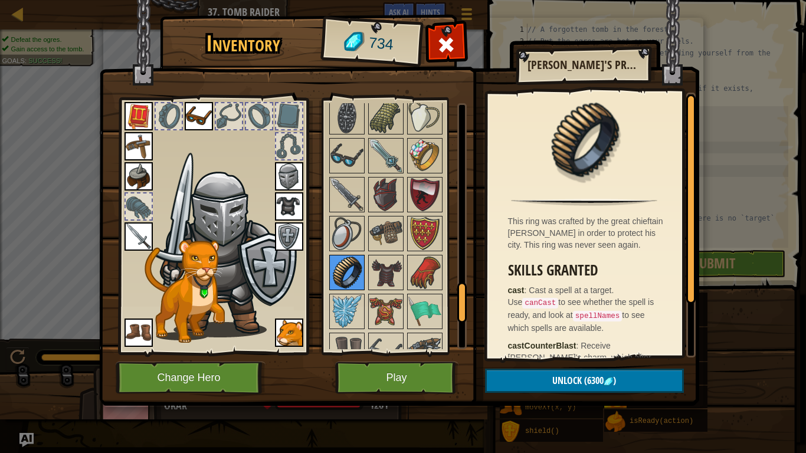
scroll to position [1159, 0]
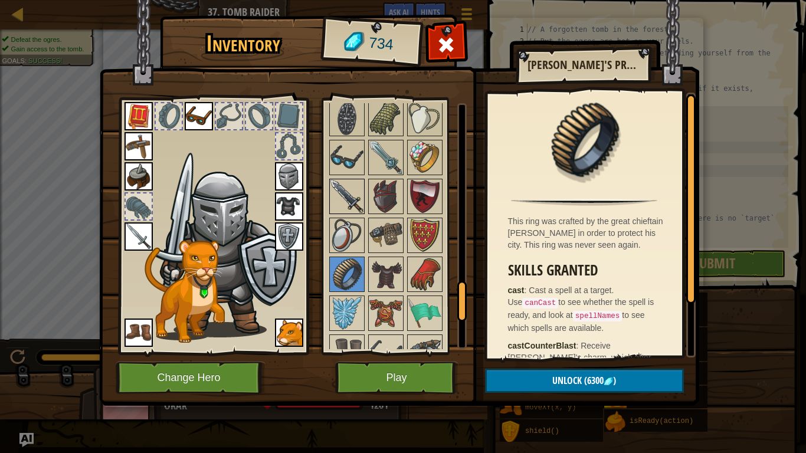
click at [356, 205] on img at bounding box center [346, 196] width 33 height 33
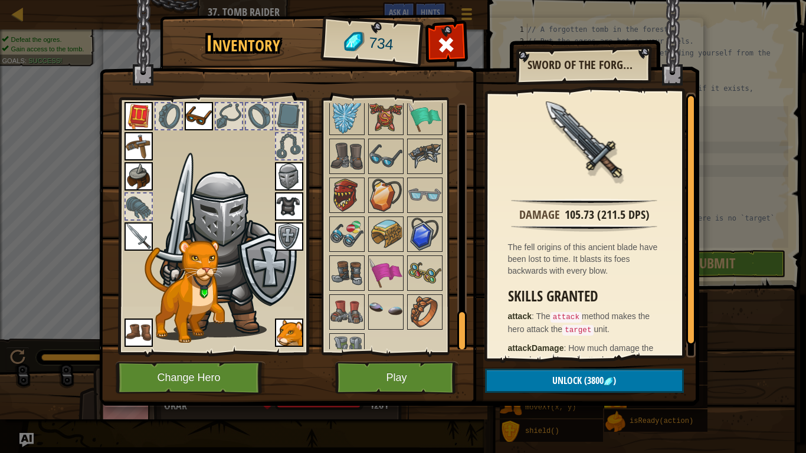
scroll to position [1376, 0]
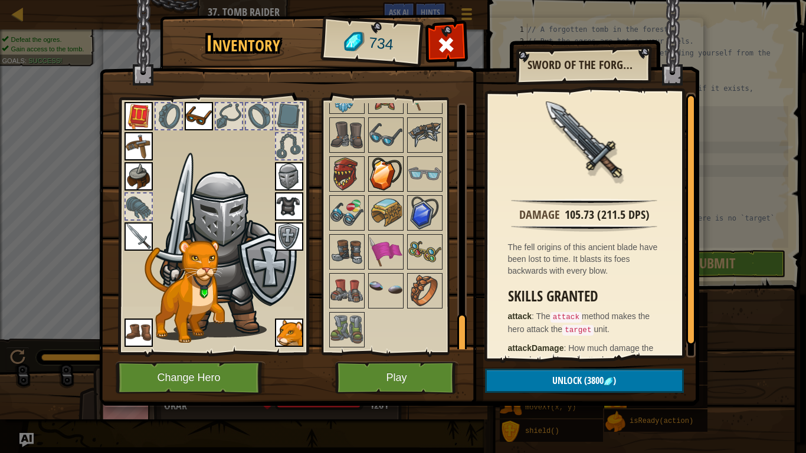
click at [375, 169] on img at bounding box center [385, 174] width 33 height 33
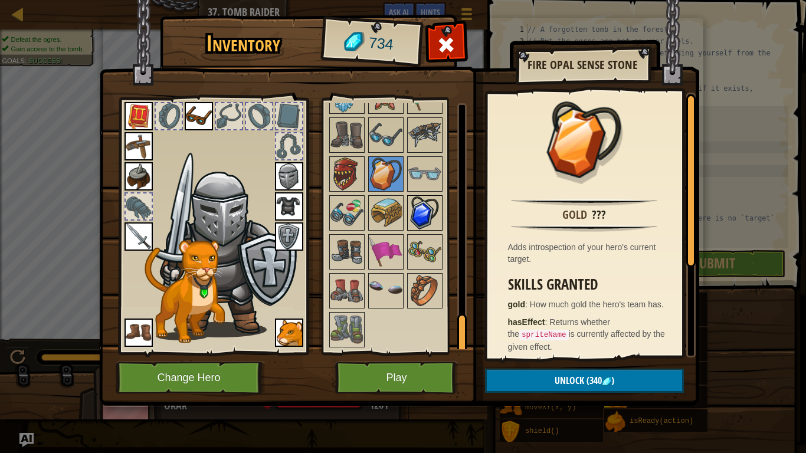
click at [434, 216] on img at bounding box center [424, 212] width 33 height 33
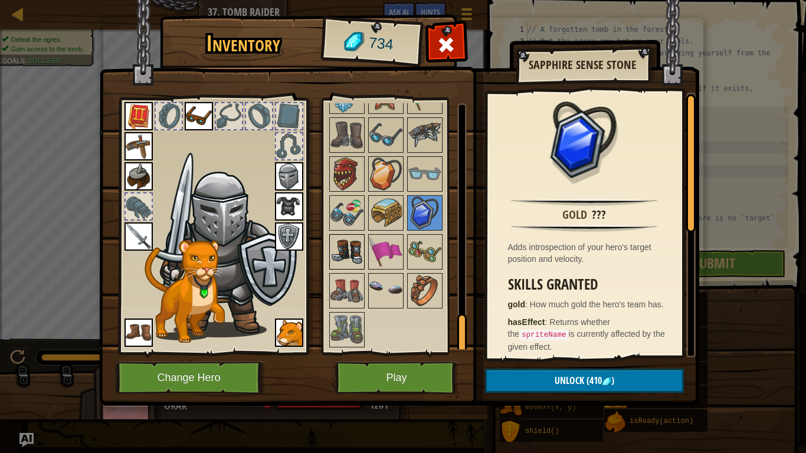
click at [357, 254] on img at bounding box center [346, 251] width 33 height 33
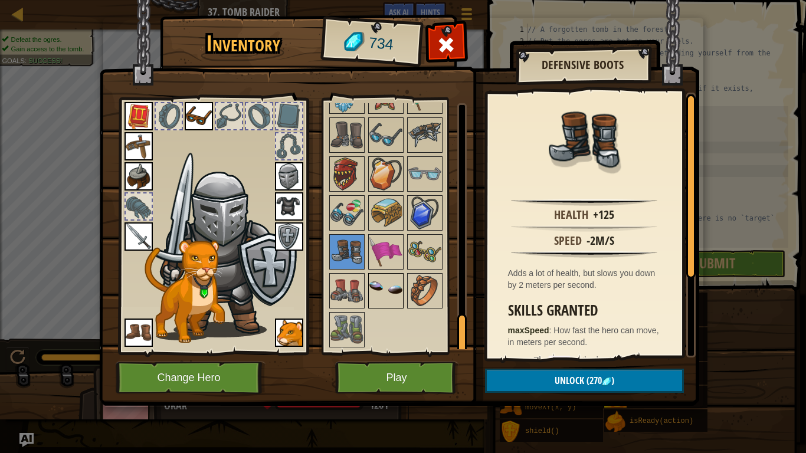
click at [392, 296] on img at bounding box center [385, 290] width 33 height 33
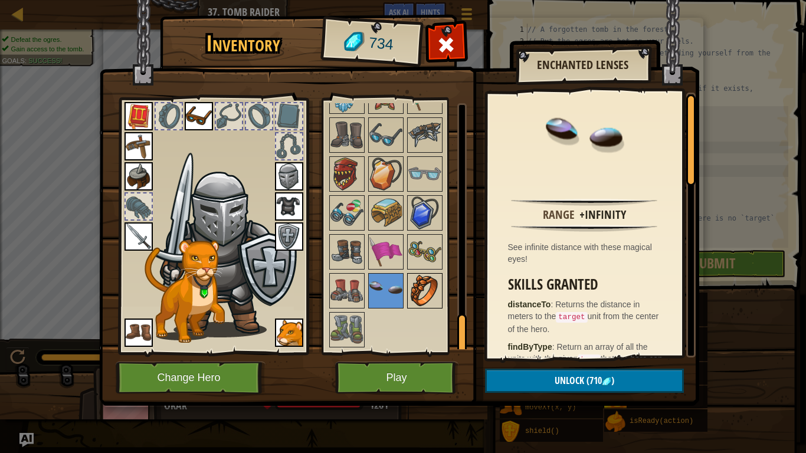
click at [407, 293] on div at bounding box center [424, 290] width 35 height 35
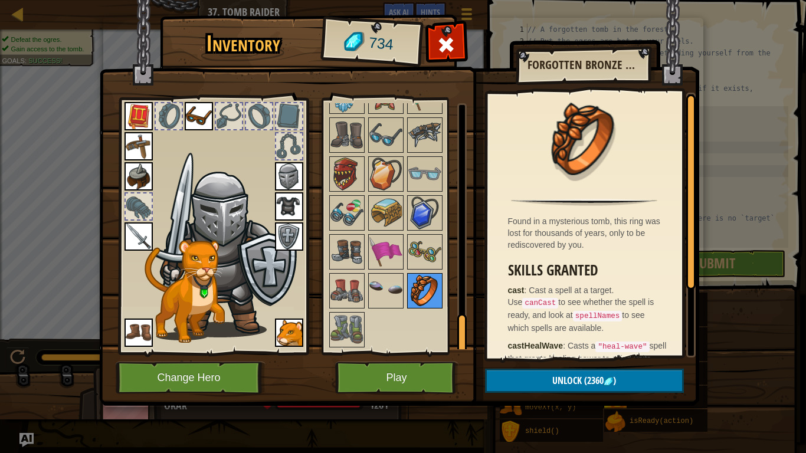
click at [407, 293] on div at bounding box center [424, 290] width 35 height 35
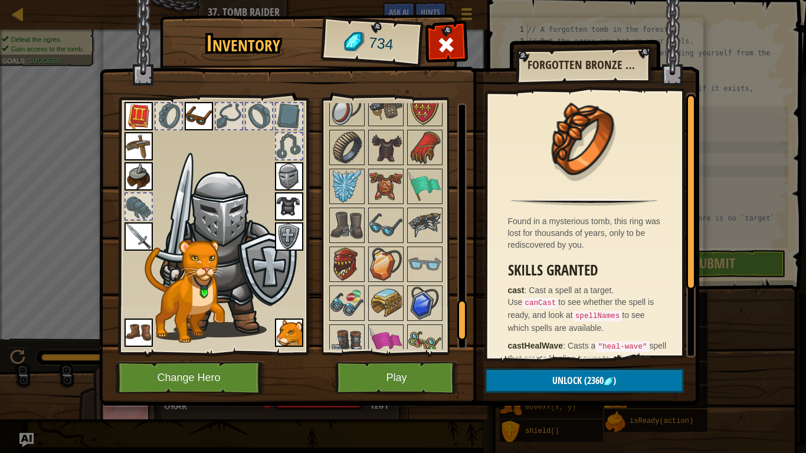
scroll to position [1284, 0]
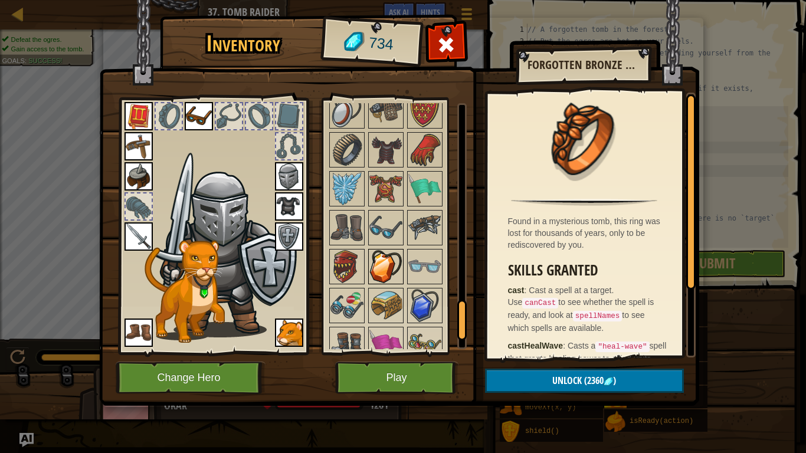
click at [386, 268] on img at bounding box center [385, 266] width 33 height 33
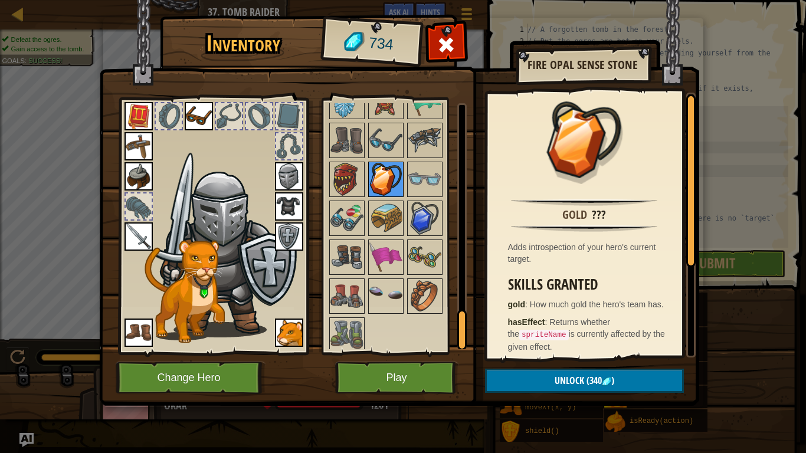
scroll to position [1376, 0]
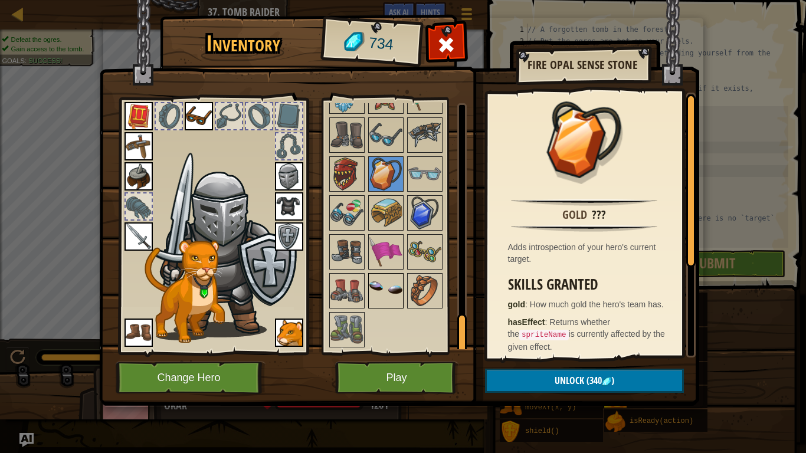
click at [380, 286] on img at bounding box center [385, 290] width 33 height 33
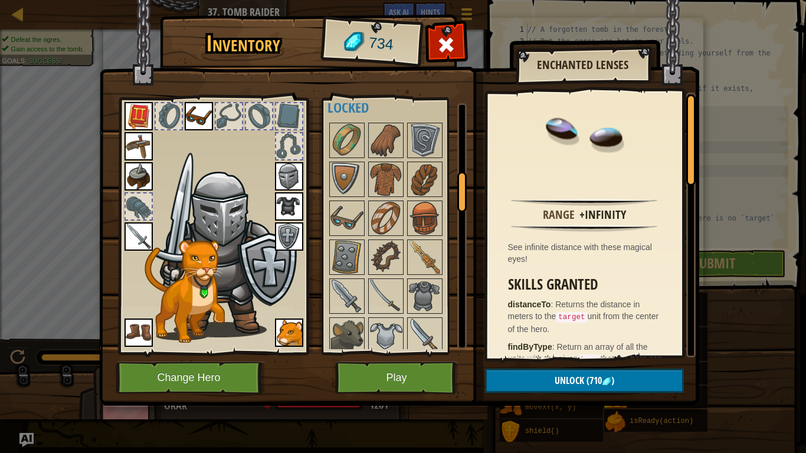
scroll to position [432, 0]
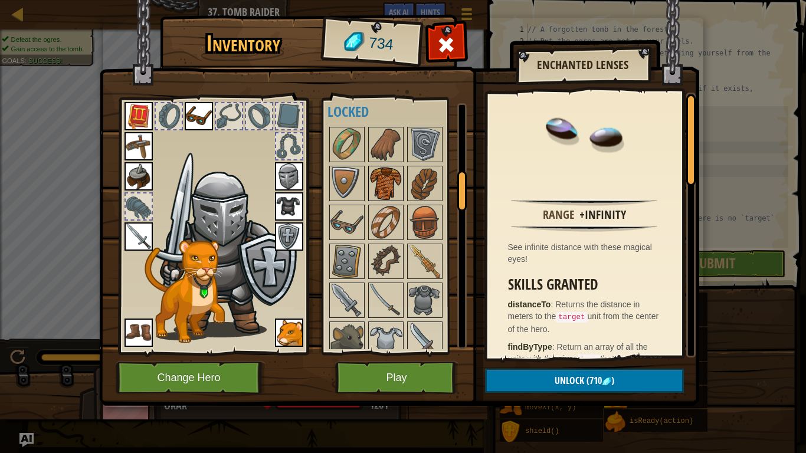
click at [381, 197] on img at bounding box center [385, 183] width 33 height 33
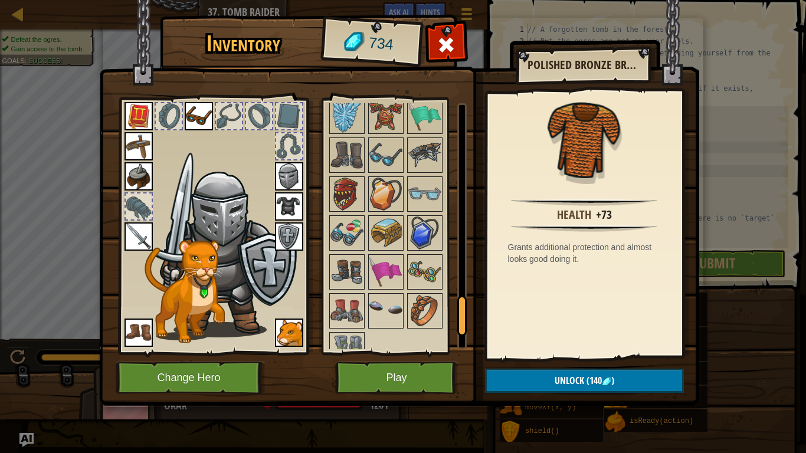
scroll to position [1376, 0]
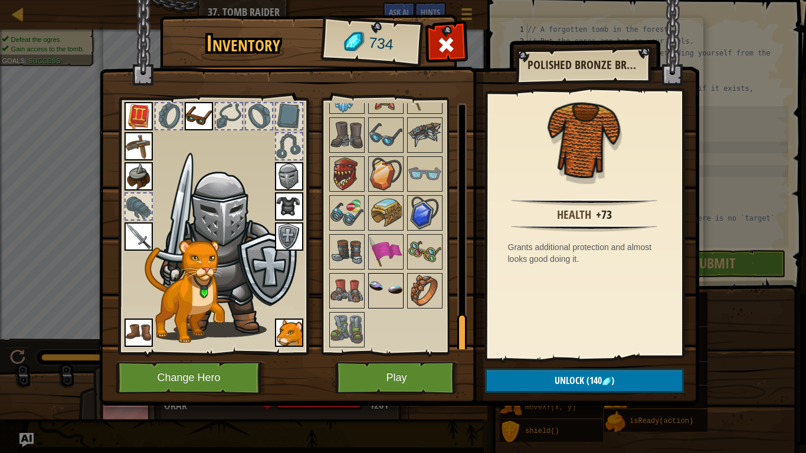
click at [385, 304] on img at bounding box center [385, 290] width 33 height 33
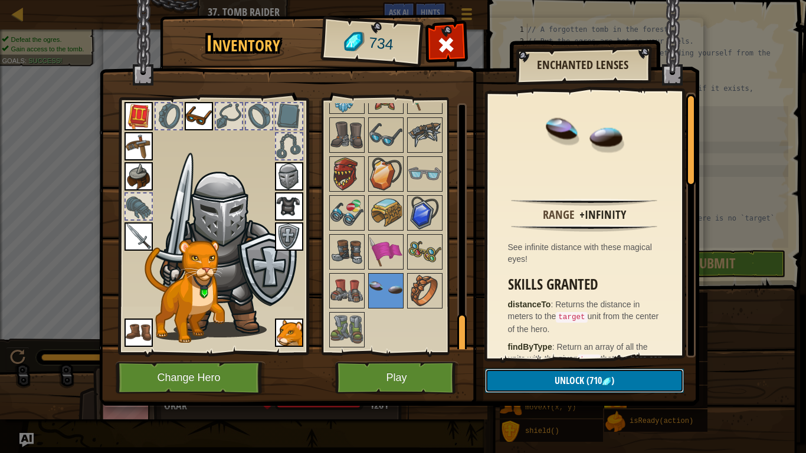
click at [563, 353] on span "Unlock" at bounding box center [569, 380] width 29 height 13
click at [563, 353] on button "Confirm" at bounding box center [584, 381] width 199 height 24
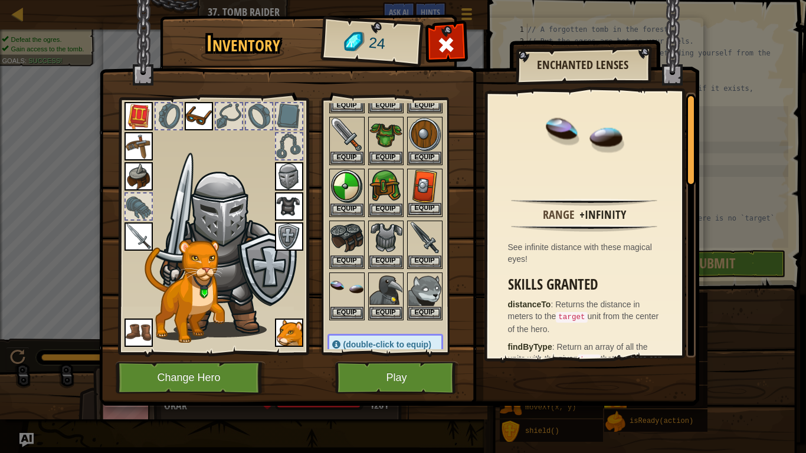
scroll to position [82, 0]
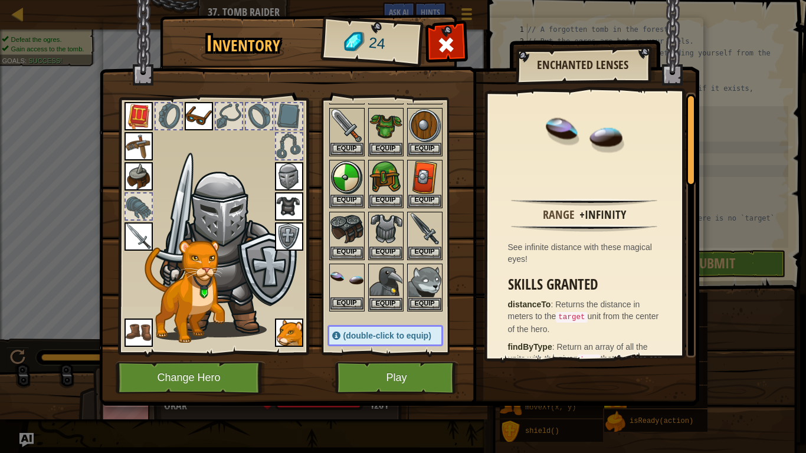
click at [357, 289] on img at bounding box center [346, 281] width 33 height 33
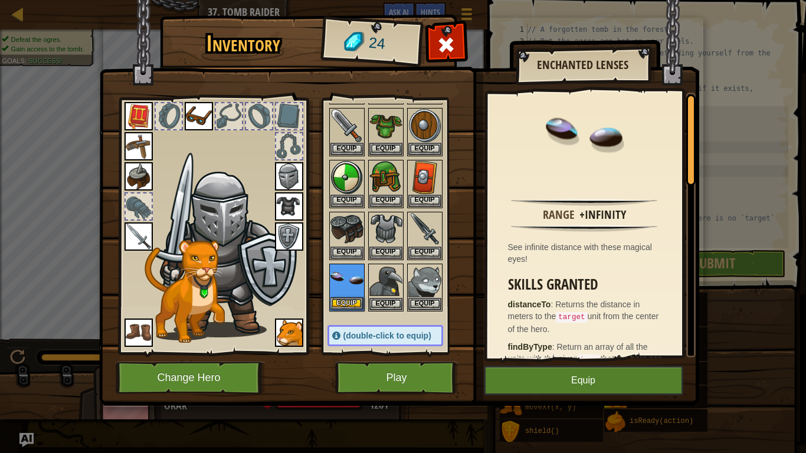
click at [356, 291] on img at bounding box center [346, 281] width 33 height 33
click at [542, 353] on button "Equip" at bounding box center [583, 380] width 199 height 29
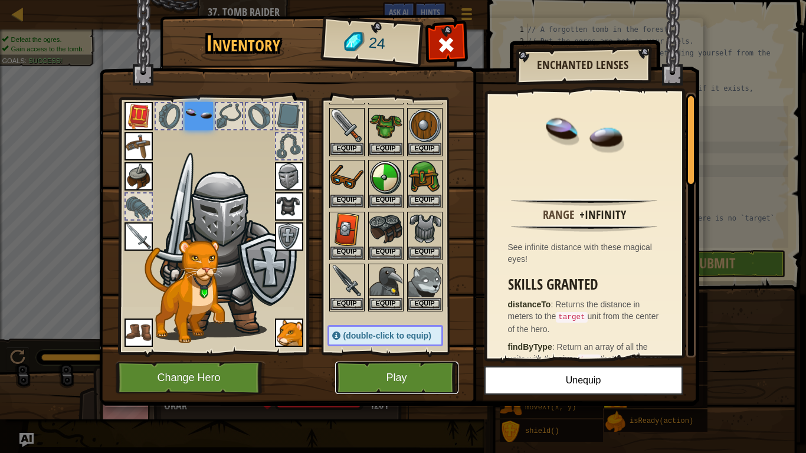
click at [396, 353] on button "Play" at bounding box center [396, 378] width 123 height 32
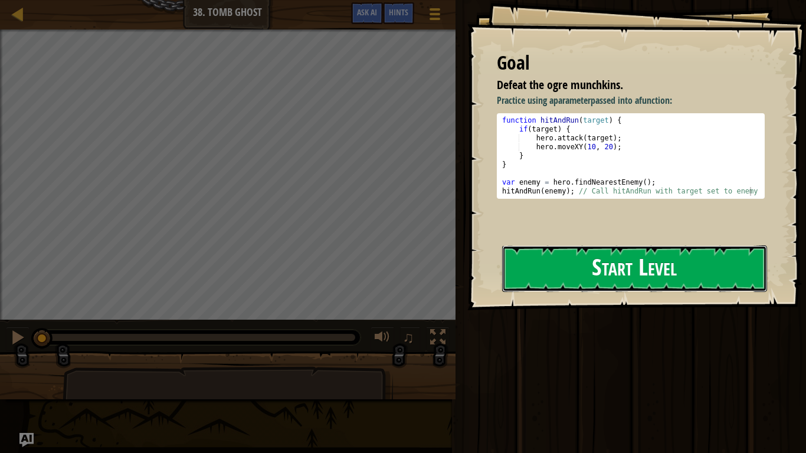
click at [603, 287] on button "Start Level" at bounding box center [634, 268] width 265 height 47
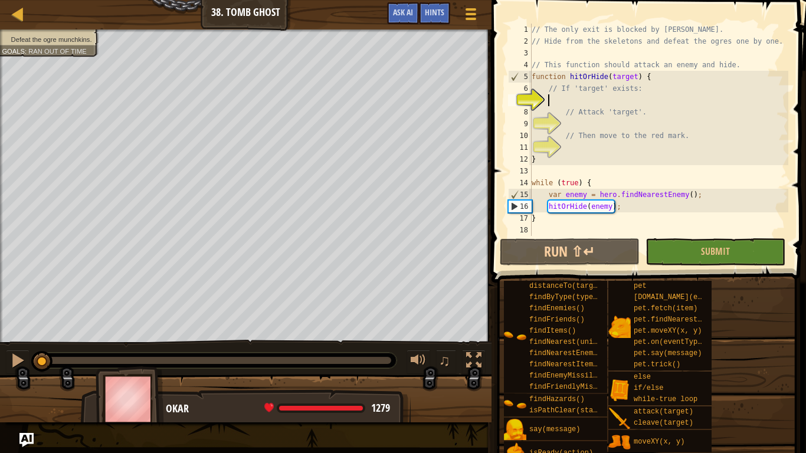
scroll to position [5, 3]
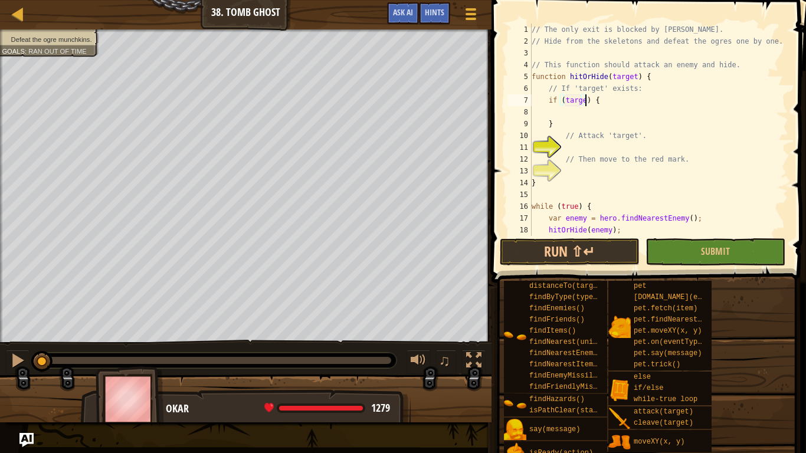
type textarea "if (target) {"
type textarea "// Attack 'target'."
type textarea "}"
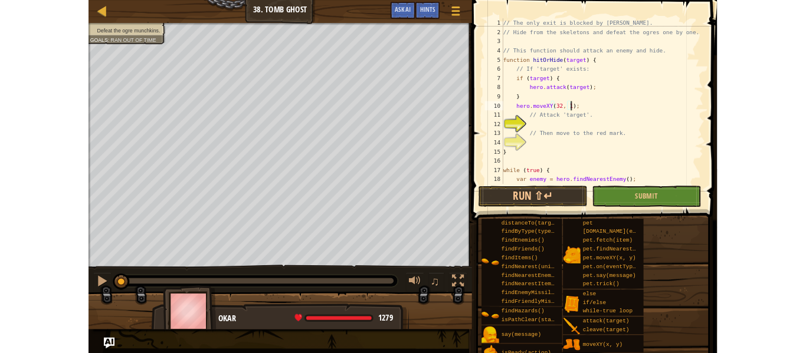
scroll to position [5, 13]
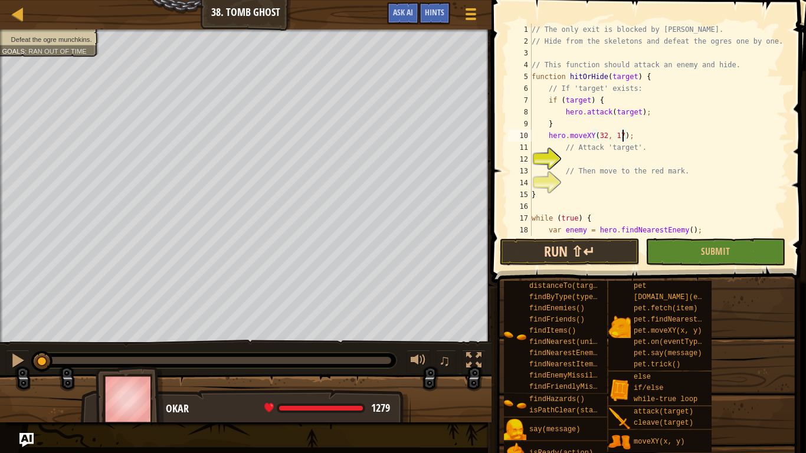
type textarea "hero.moveXY(32, 17);"
click at [514, 244] on button "Run ⇧↵" at bounding box center [570, 251] width 140 height 27
